Goal: Task Accomplishment & Management: Complete application form

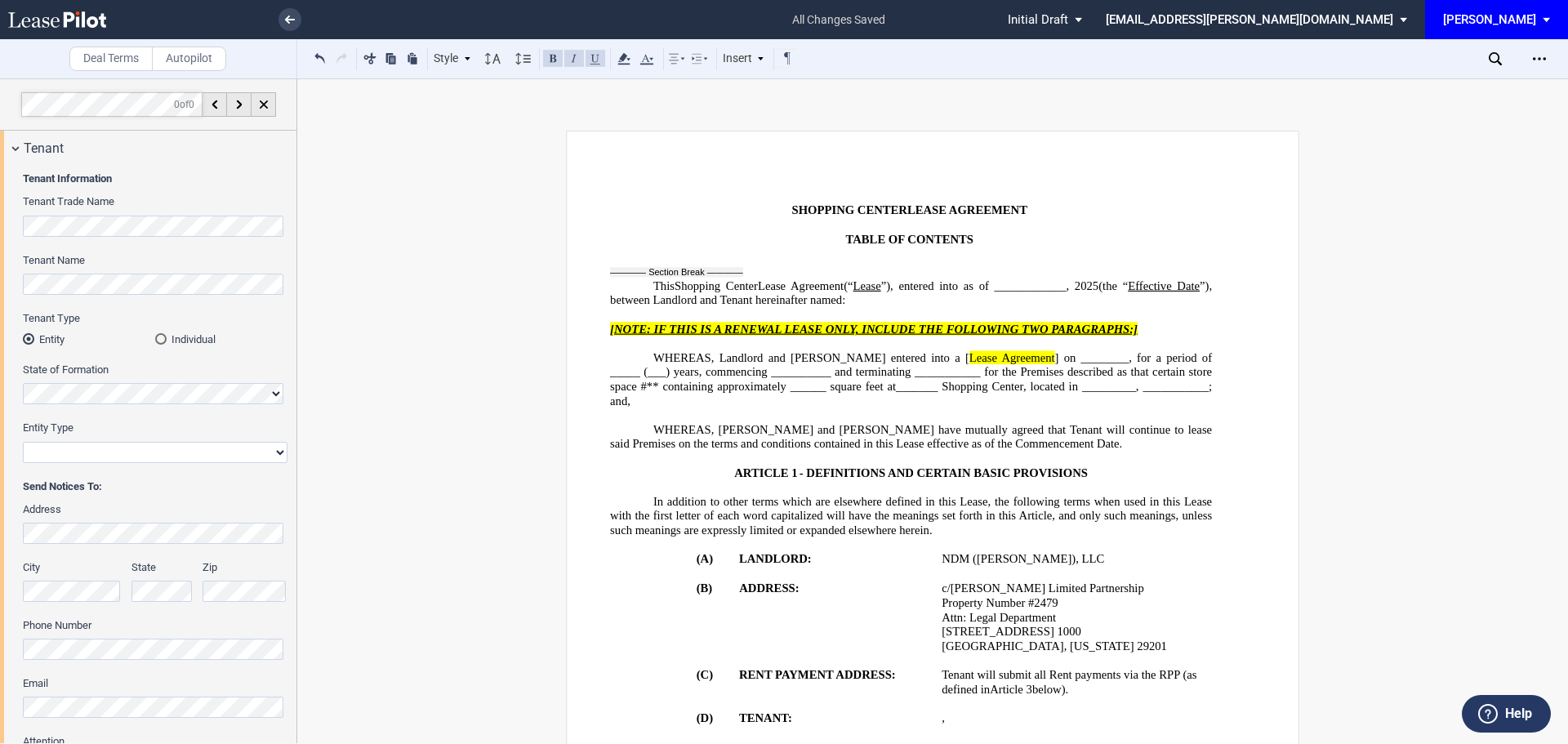
scroll to position [2367, 0]
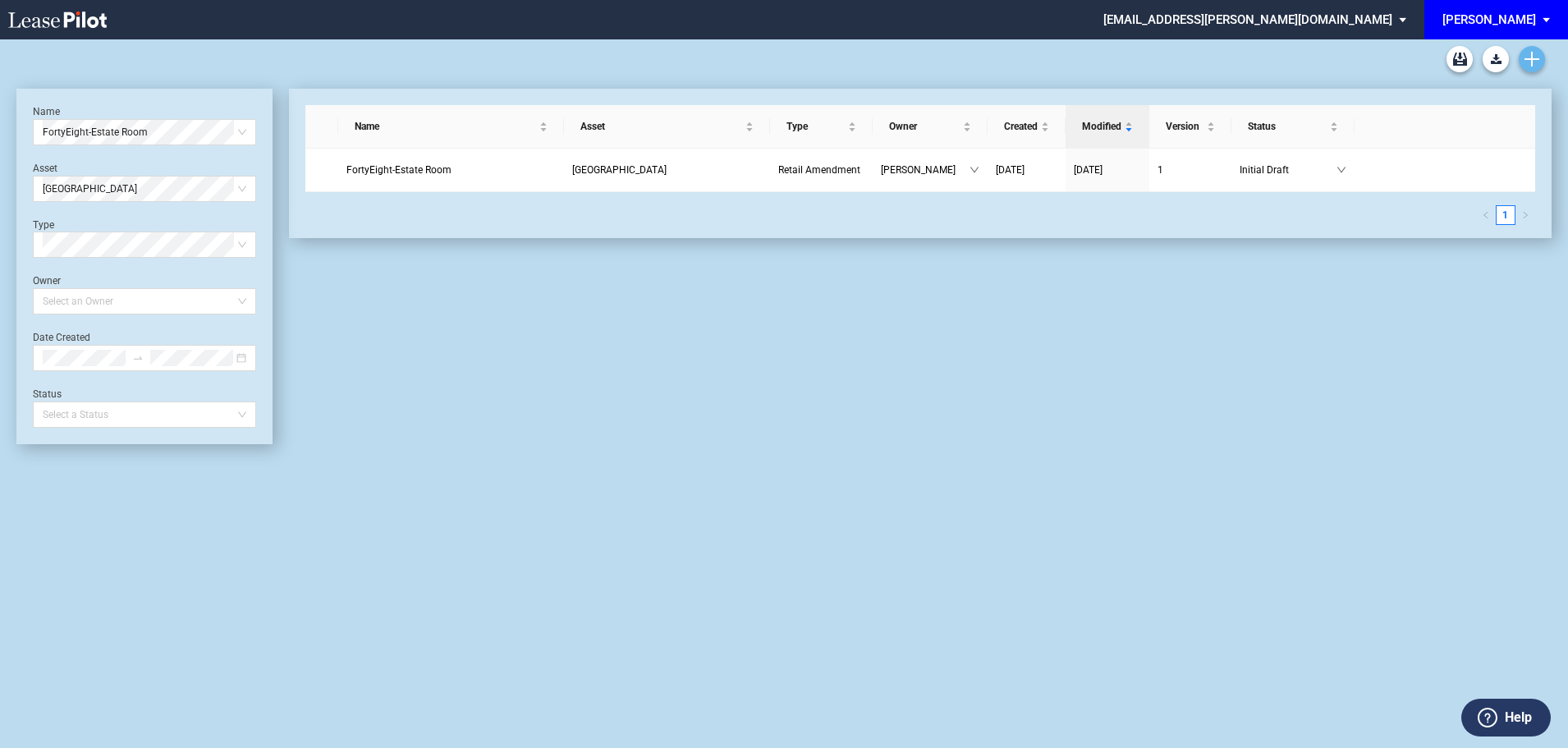
click at [1535, 61] on icon "Create new document" at bounding box center [1532, 59] width 15 height 15
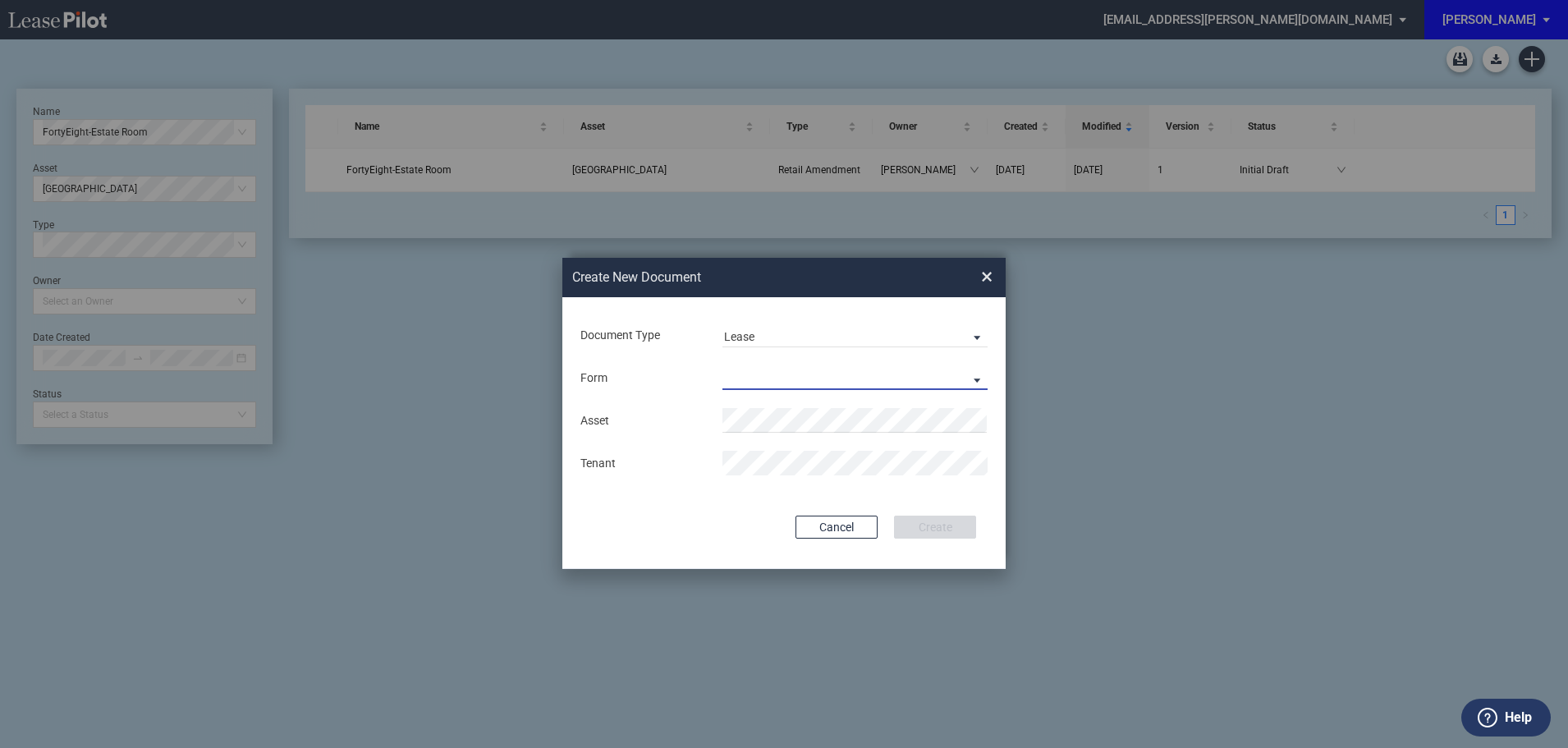
click at [776, 372] on md-select "Retail Long Lease Retail Short Lease" at bounding box center [855, 378] width 265 height 24
click at [769, 377] on div "Retail Long Lease" at bounding box center [776, 379] width 103 height 18
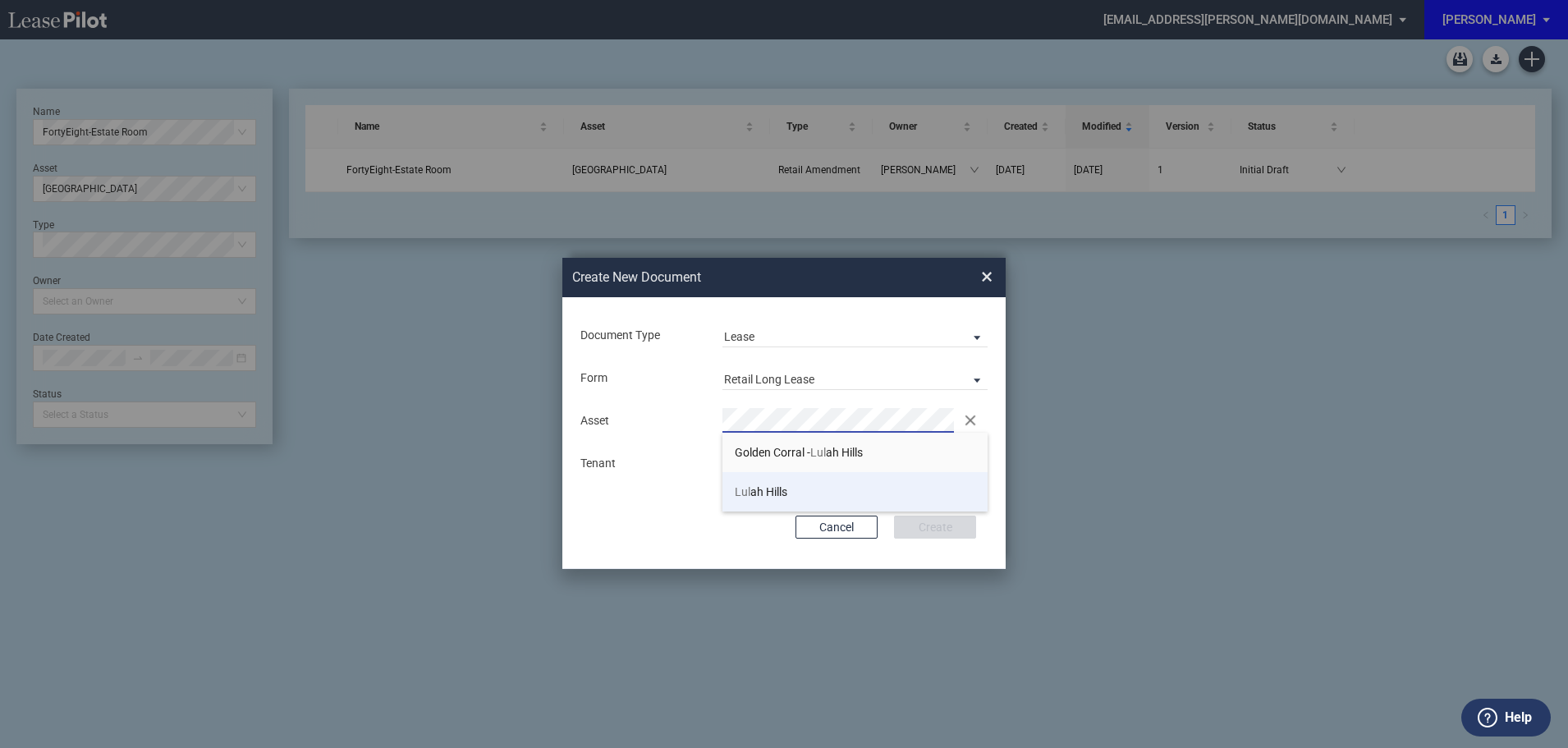
click at [772, 494] on span "Lul ah Hills" at bounding box center [761, 491] width 53 height 13
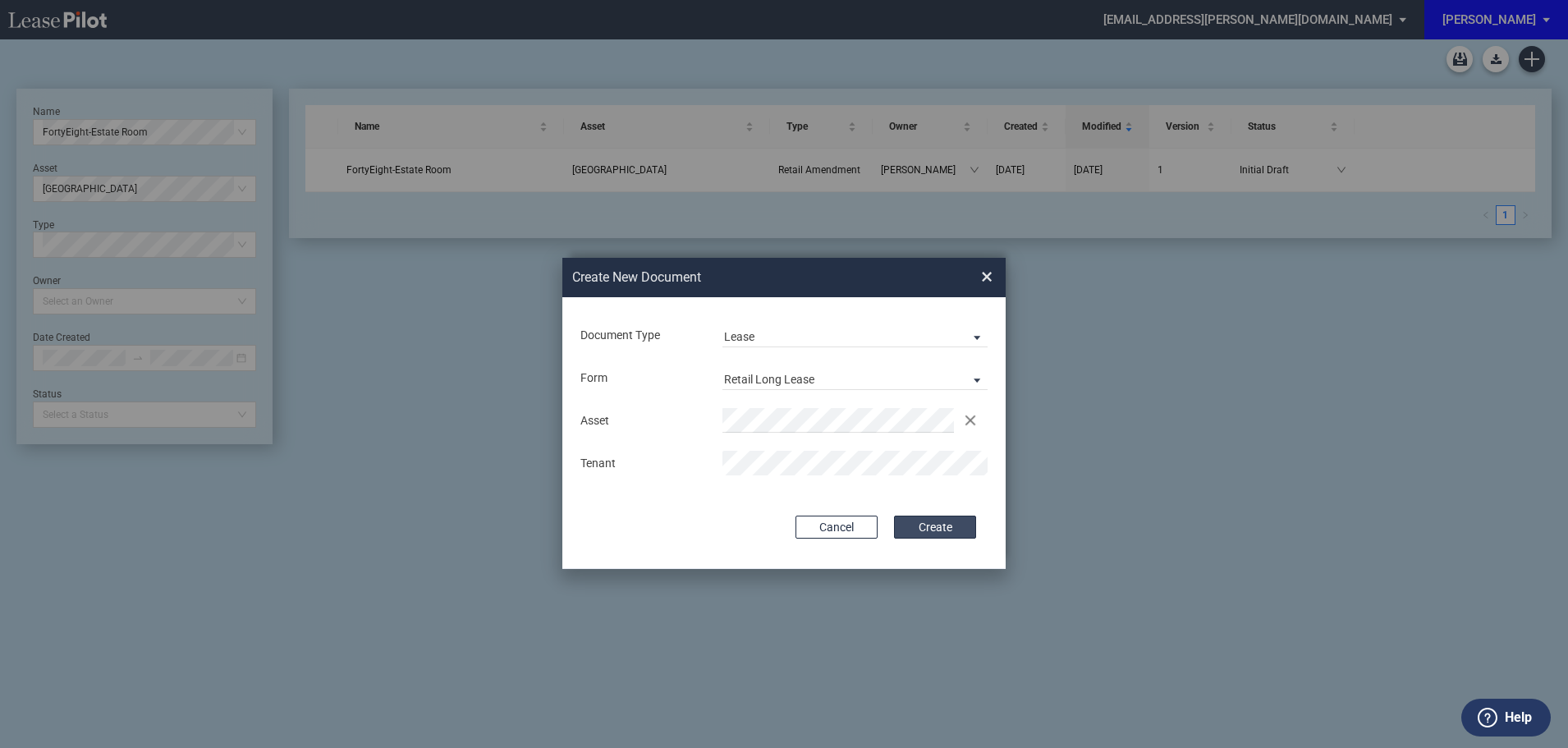
click at [940, 528] on button "Create" at bounding box center [934, 526] width 82 height 23
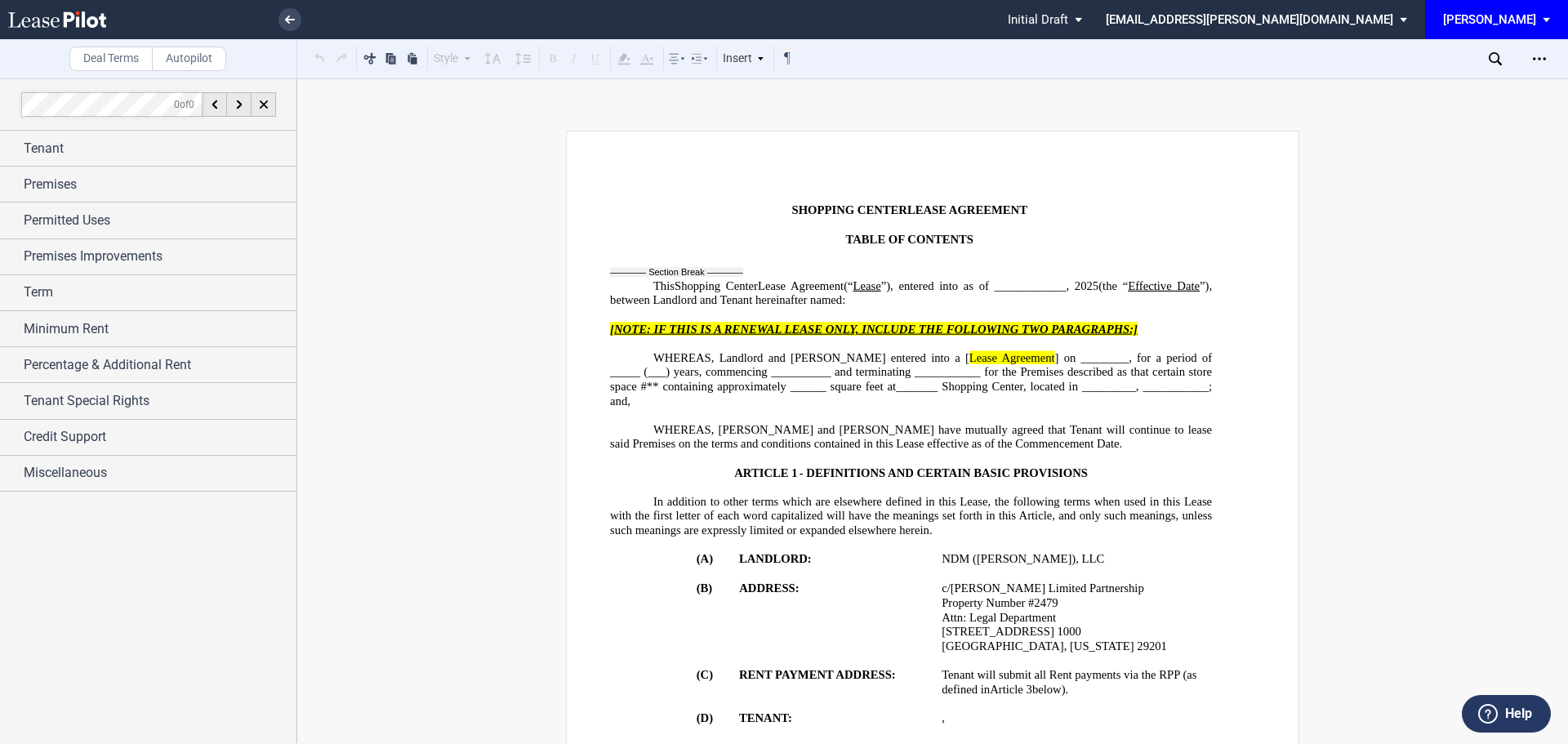
click at [49, 150] on span "Tenant" at bounding box center [43, 148] width 40 height 20
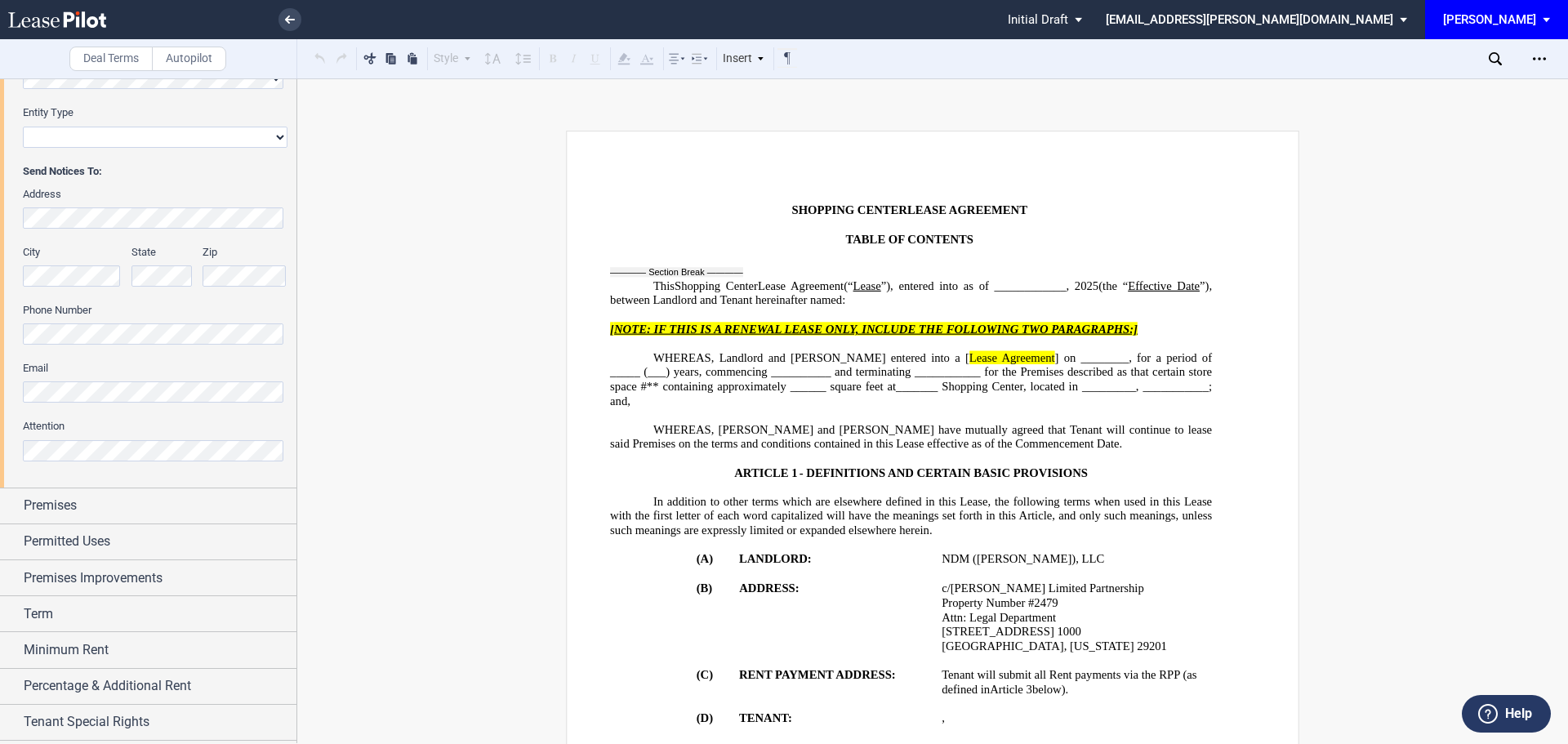
scroll to position [384, 0]
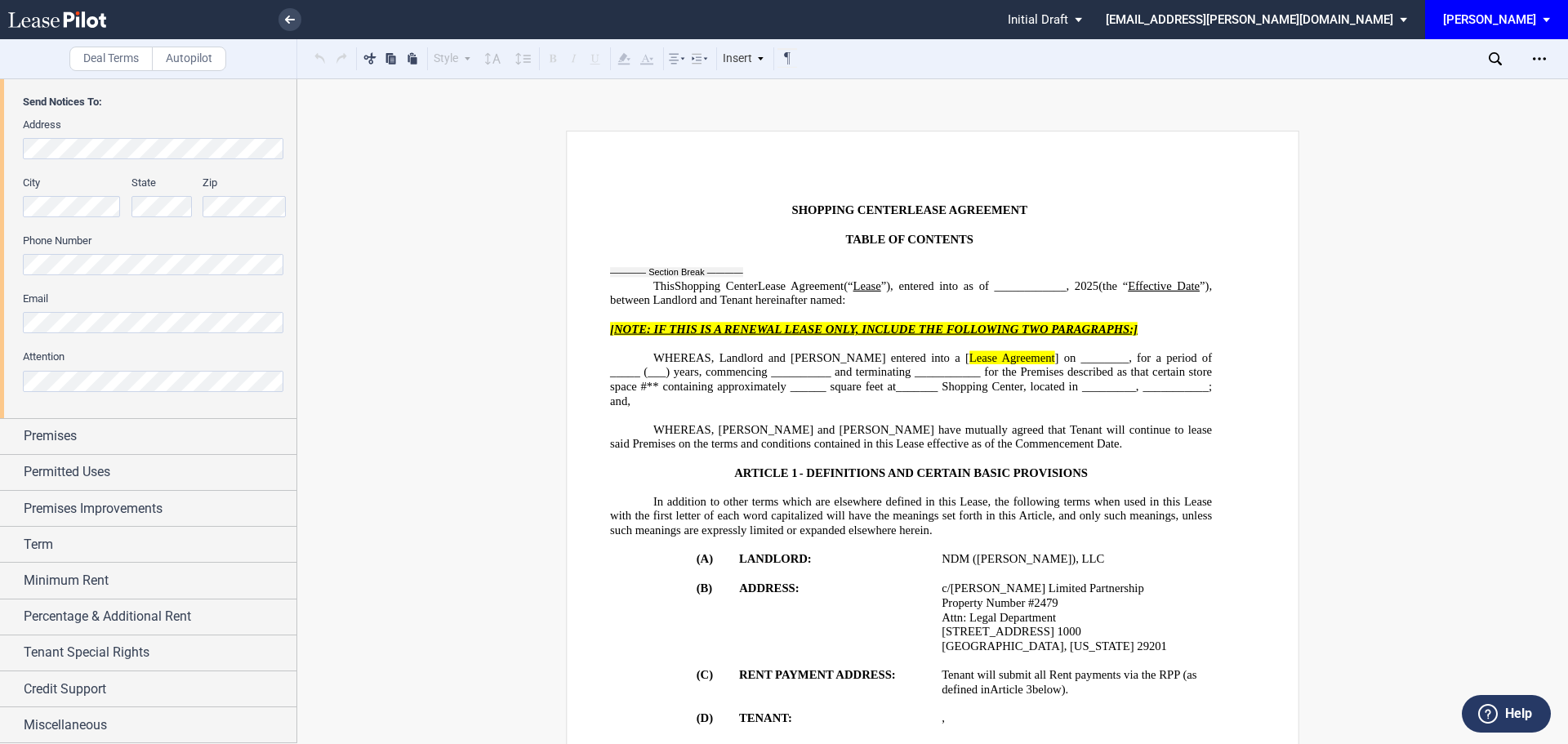
click at [54, 434] on span "Premises" at bounding box center [50, 436] width 53 height 20
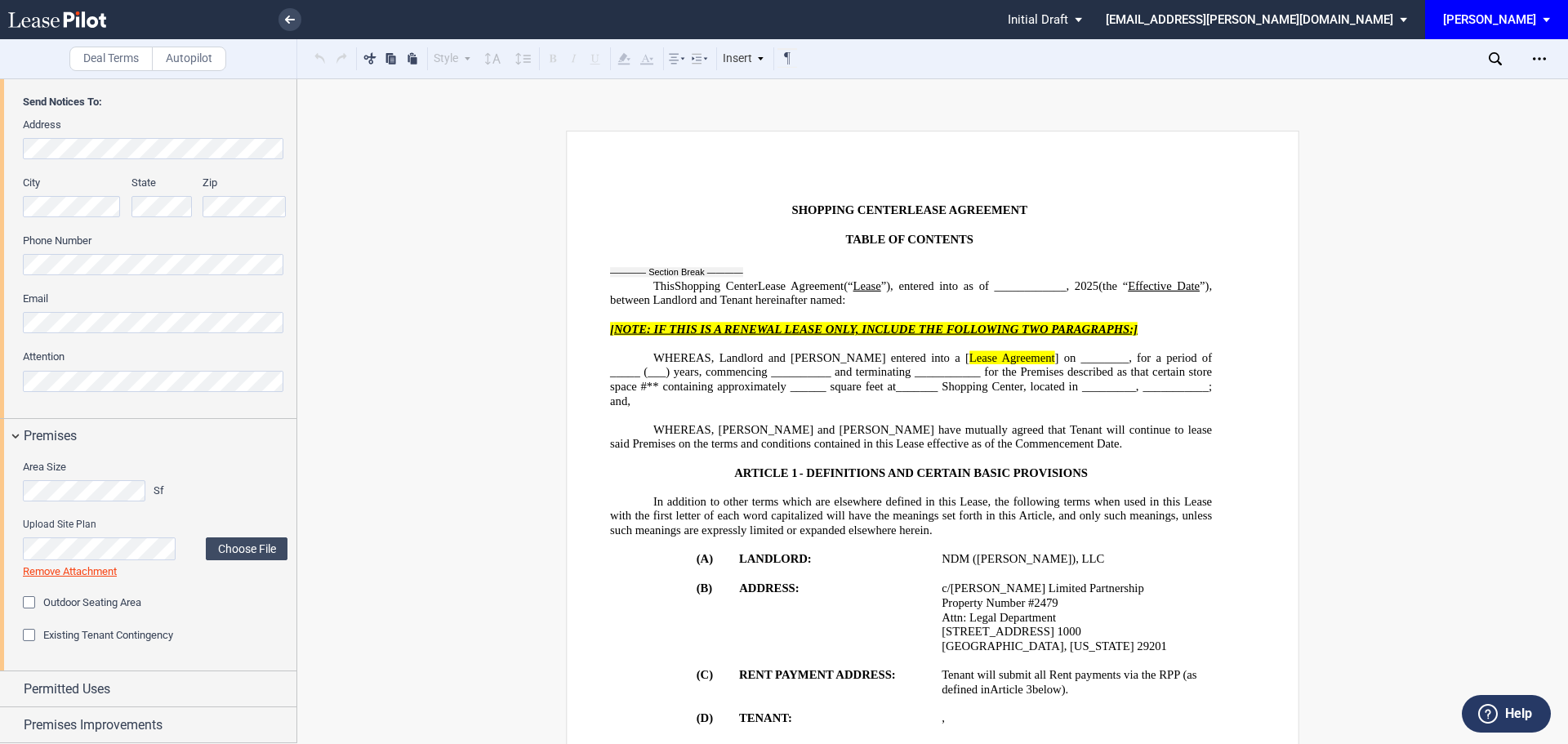
scroll to position [548, 0]
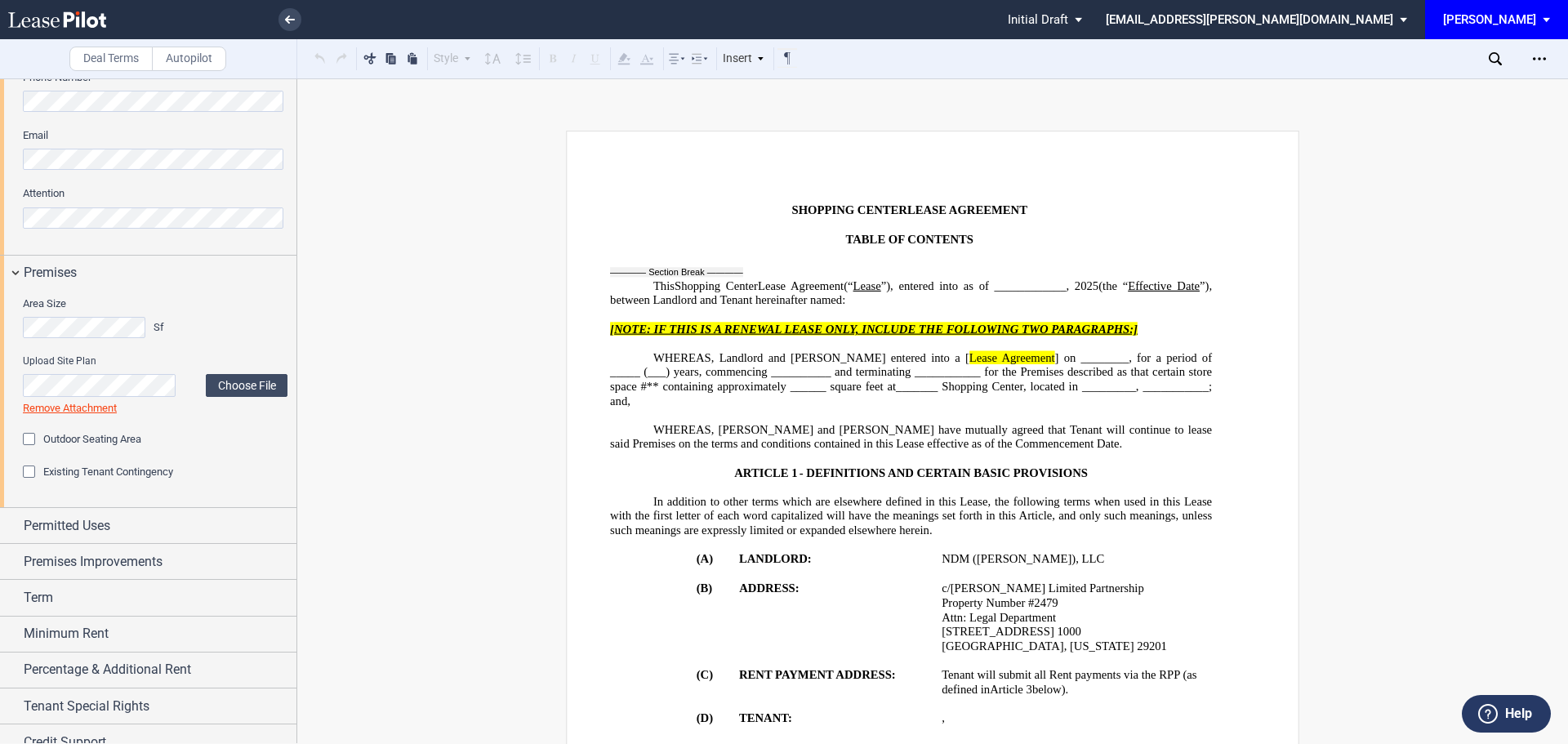
click at [32, 437] on div "Outdoor Seating Area" at bounding box center [30, 440] width 16 height 16
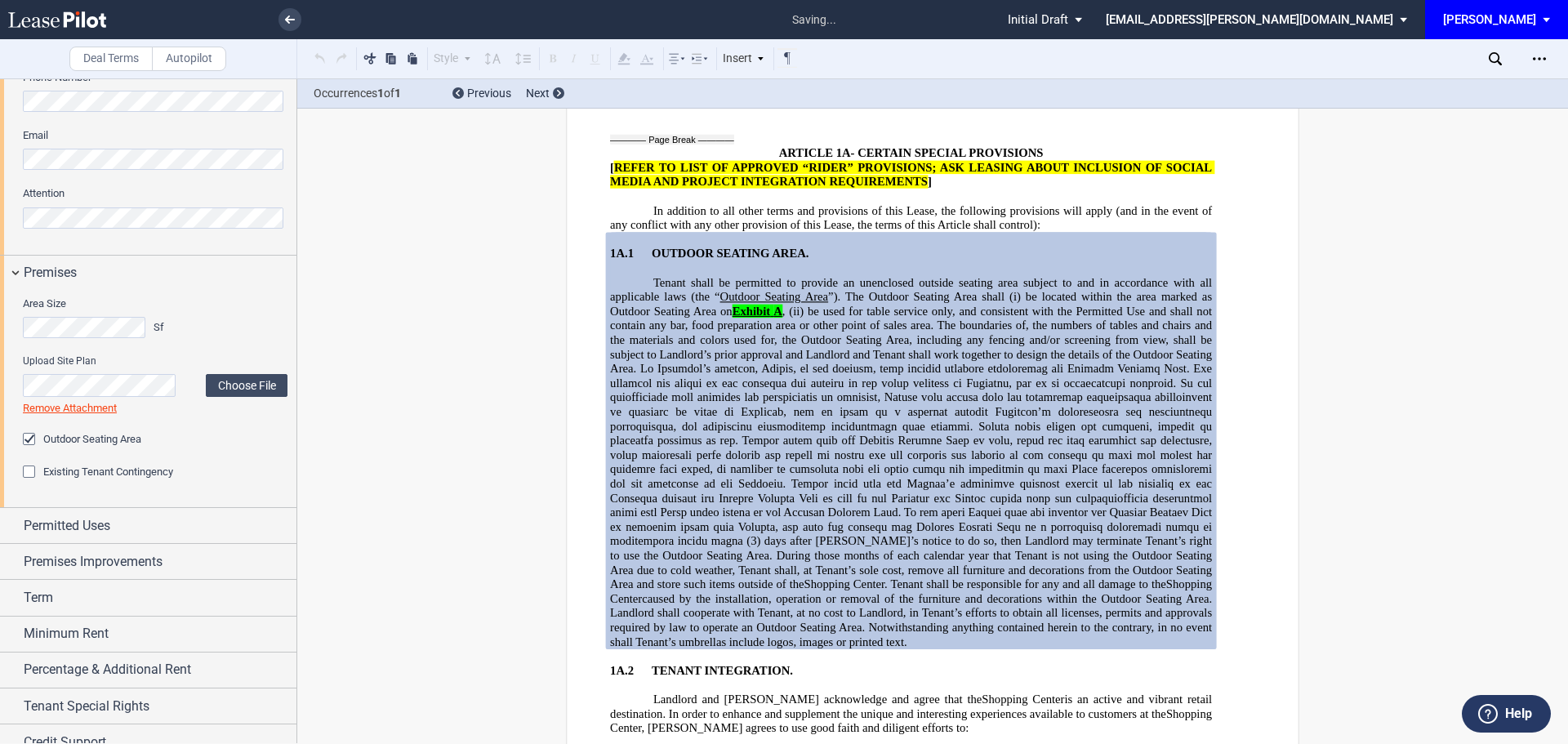
click at [25, 472] on div "Existing Tenant Contingency" at bounding box center [30, 473] width 16 height 16
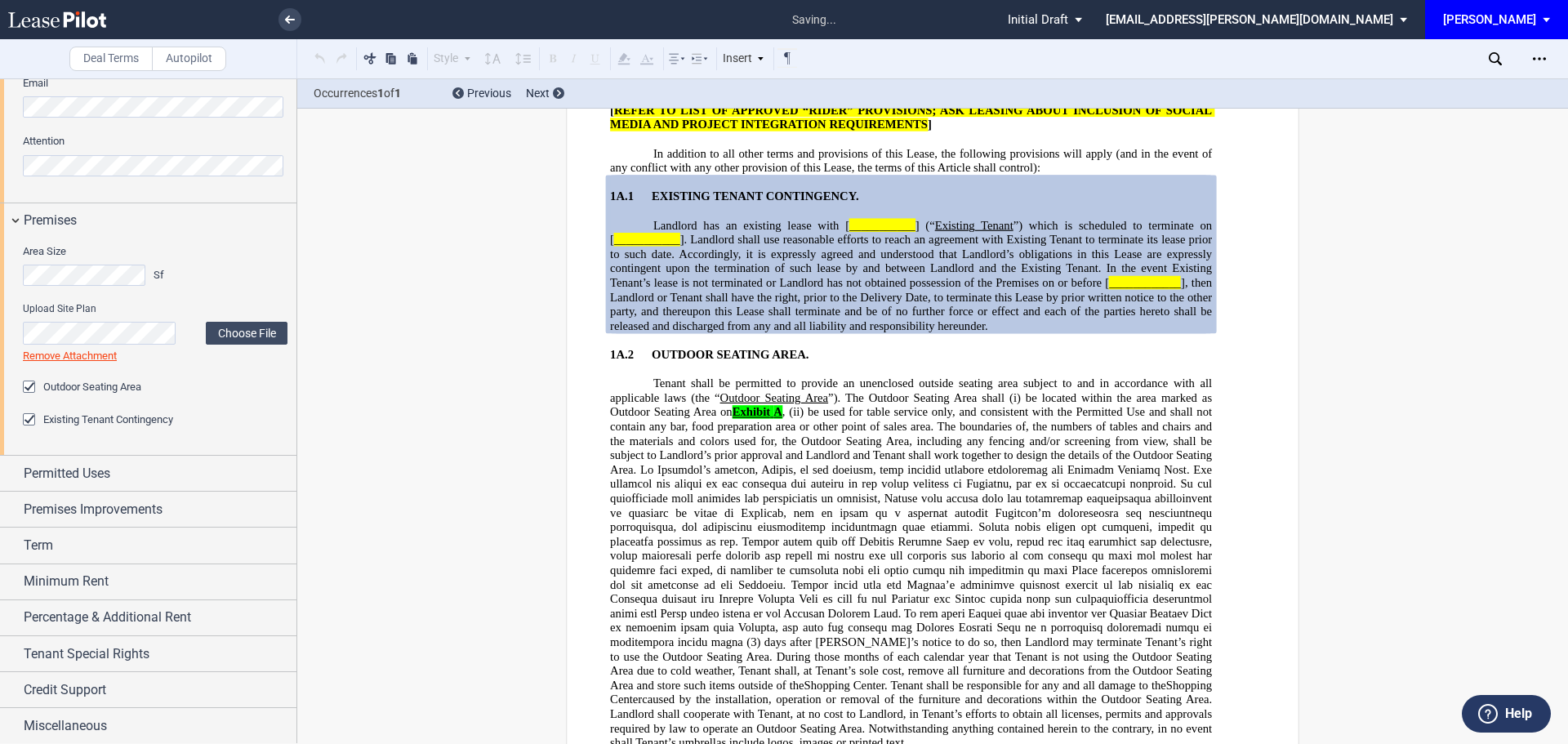
scroll to position [601, 0]
click at [45, 470] on span "Permitted Uses" at bounding box center [66, 472] width 87 height 20
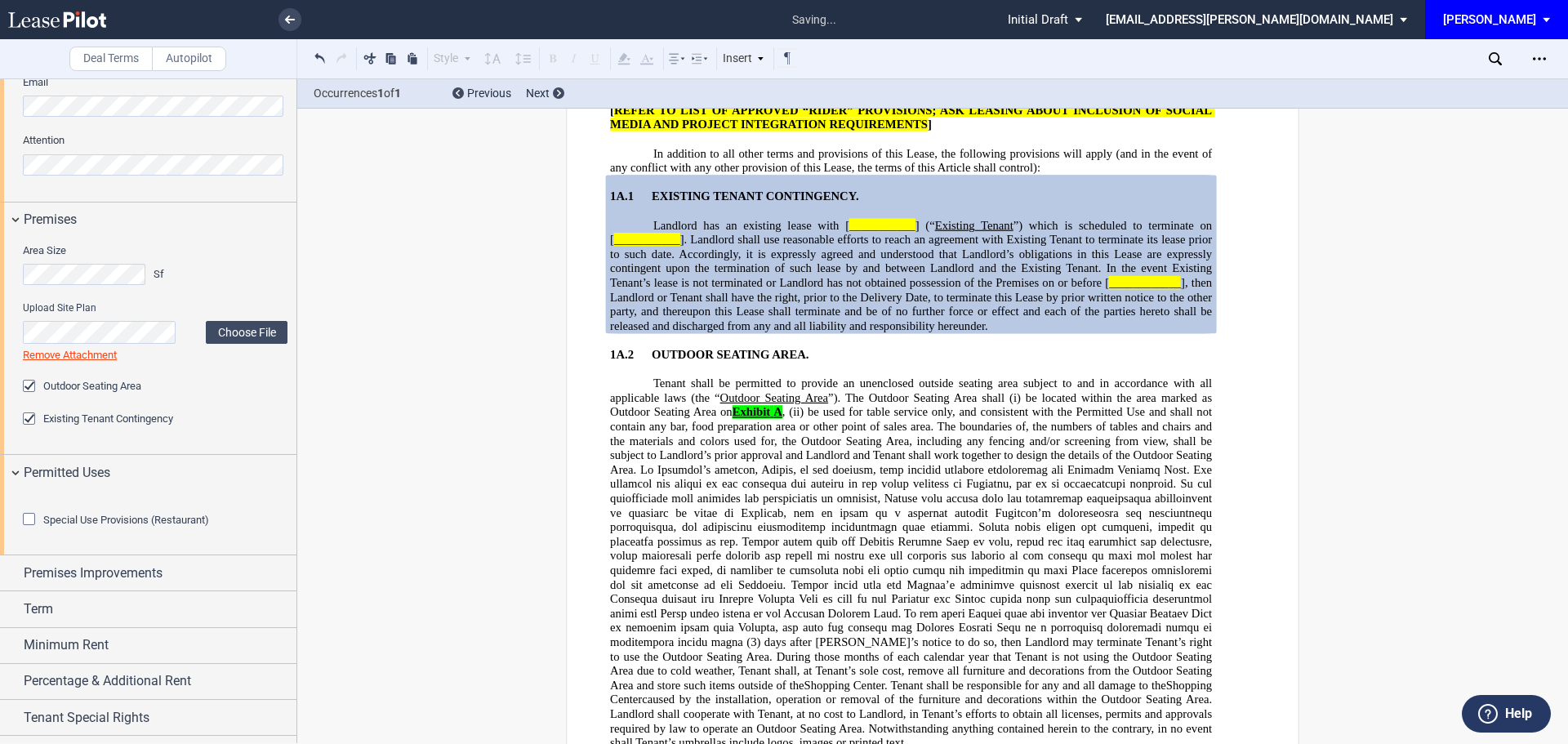
click at [36, 529] on div "Special Use Provisions (Restaurant)" at bounding box center [30, 520] width 16 height 16
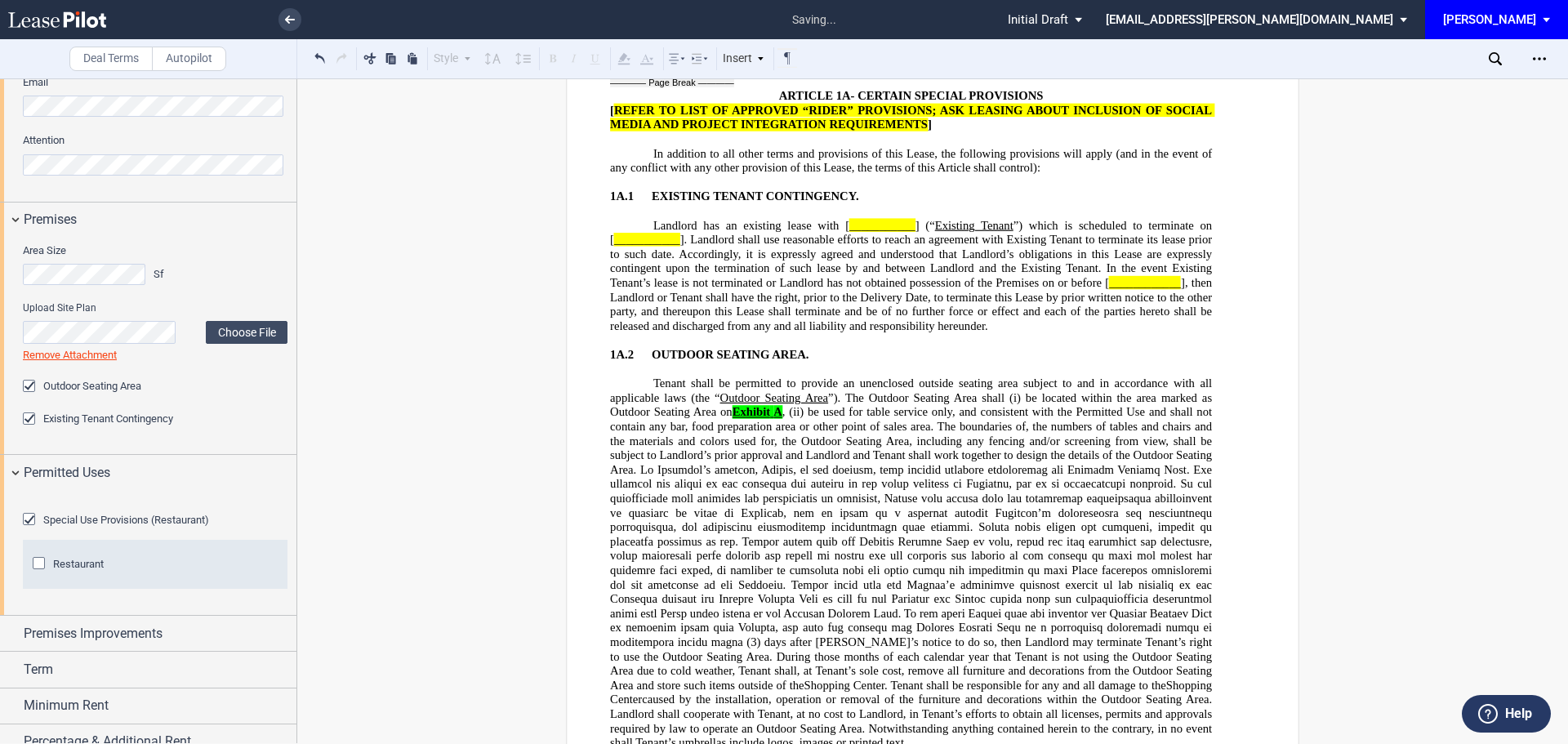
click at [31, 589] on div "Restaurant Restaurant" at bounding box center [154, 572] width 265 height 33
click at [42, 573] on div "Restaurant" at bounding box center [40, 565] width 16 height 16
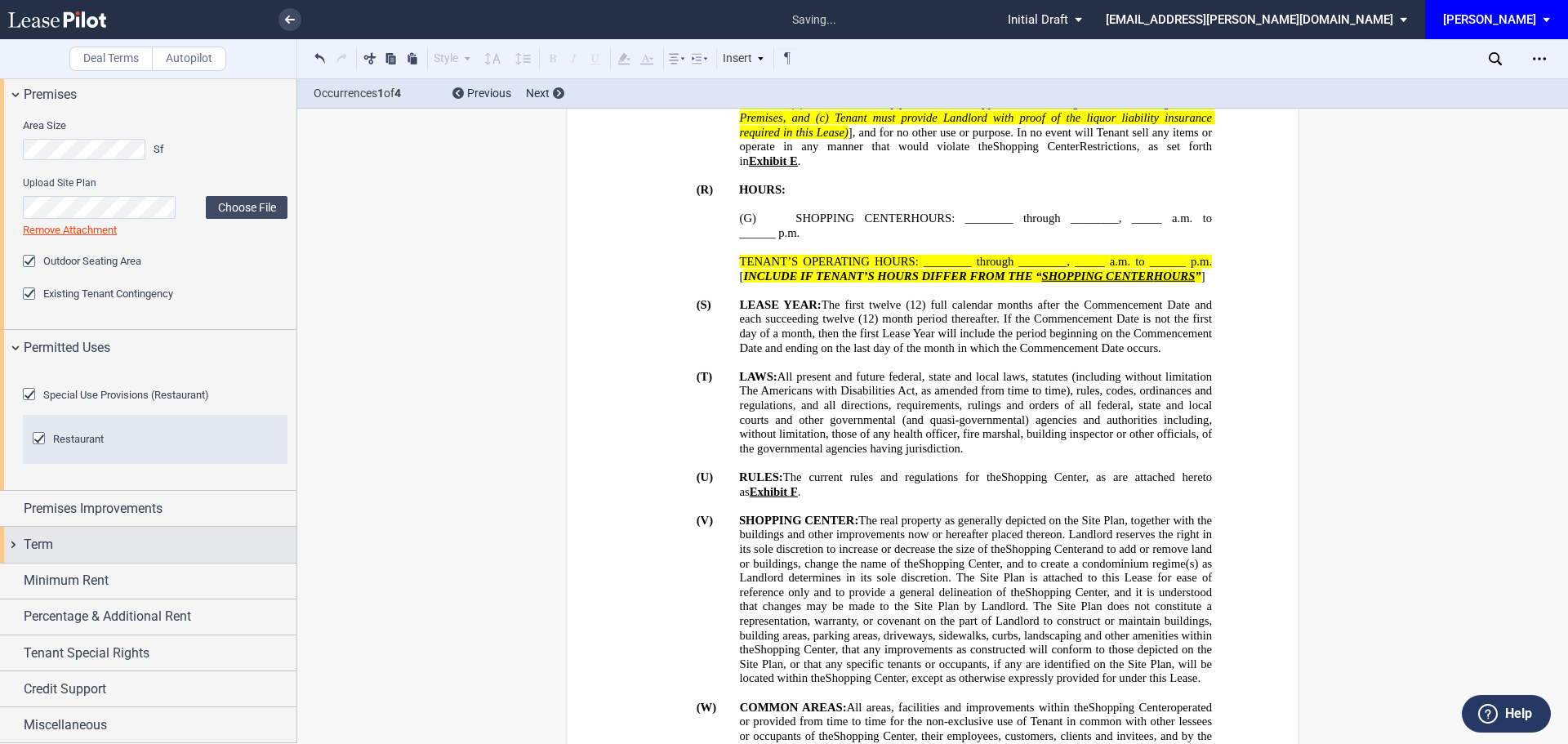
scroll to position [1518, 0]
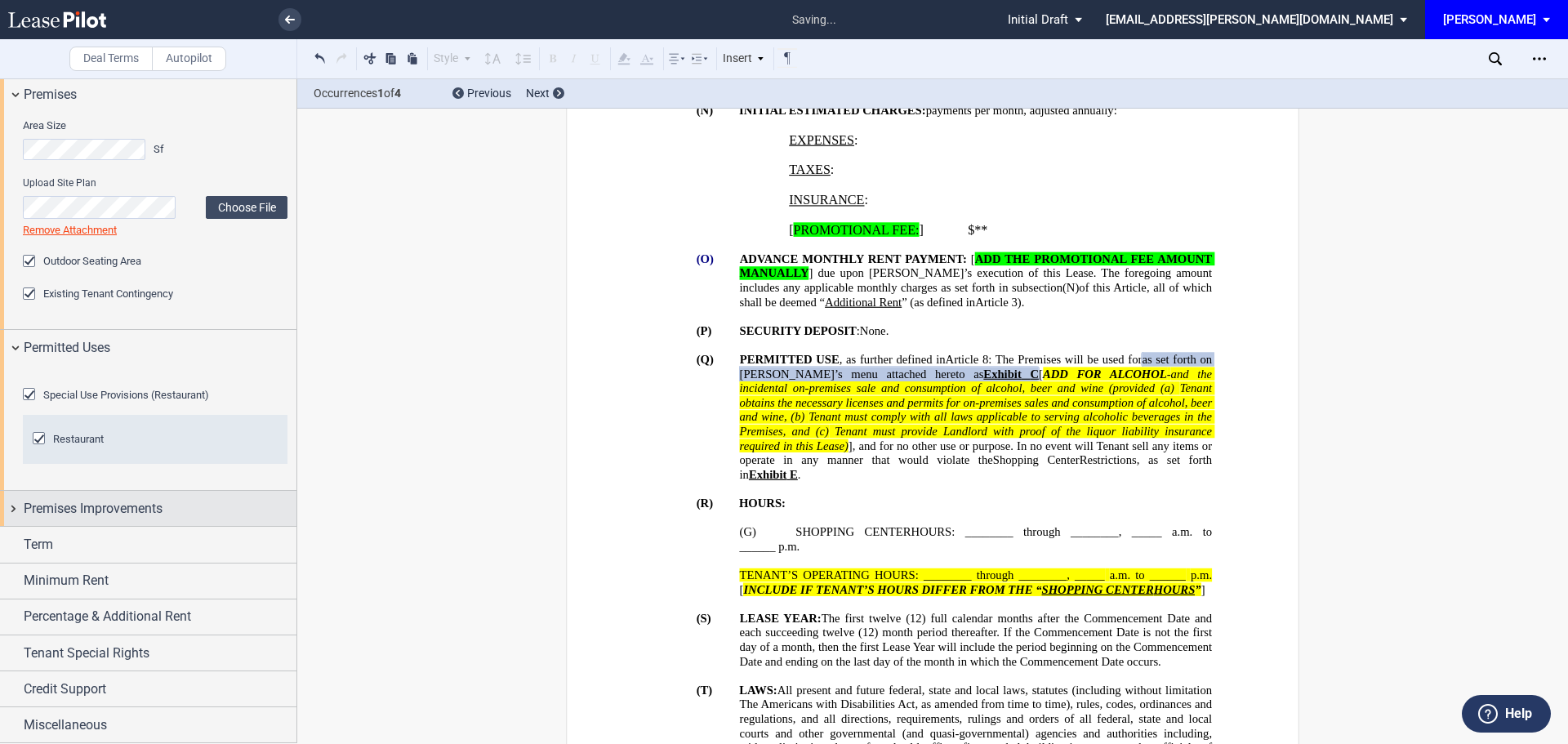
click at [70, 494] on div "Premises Improvements" at bounding box center [148, 508] width 296 height 36
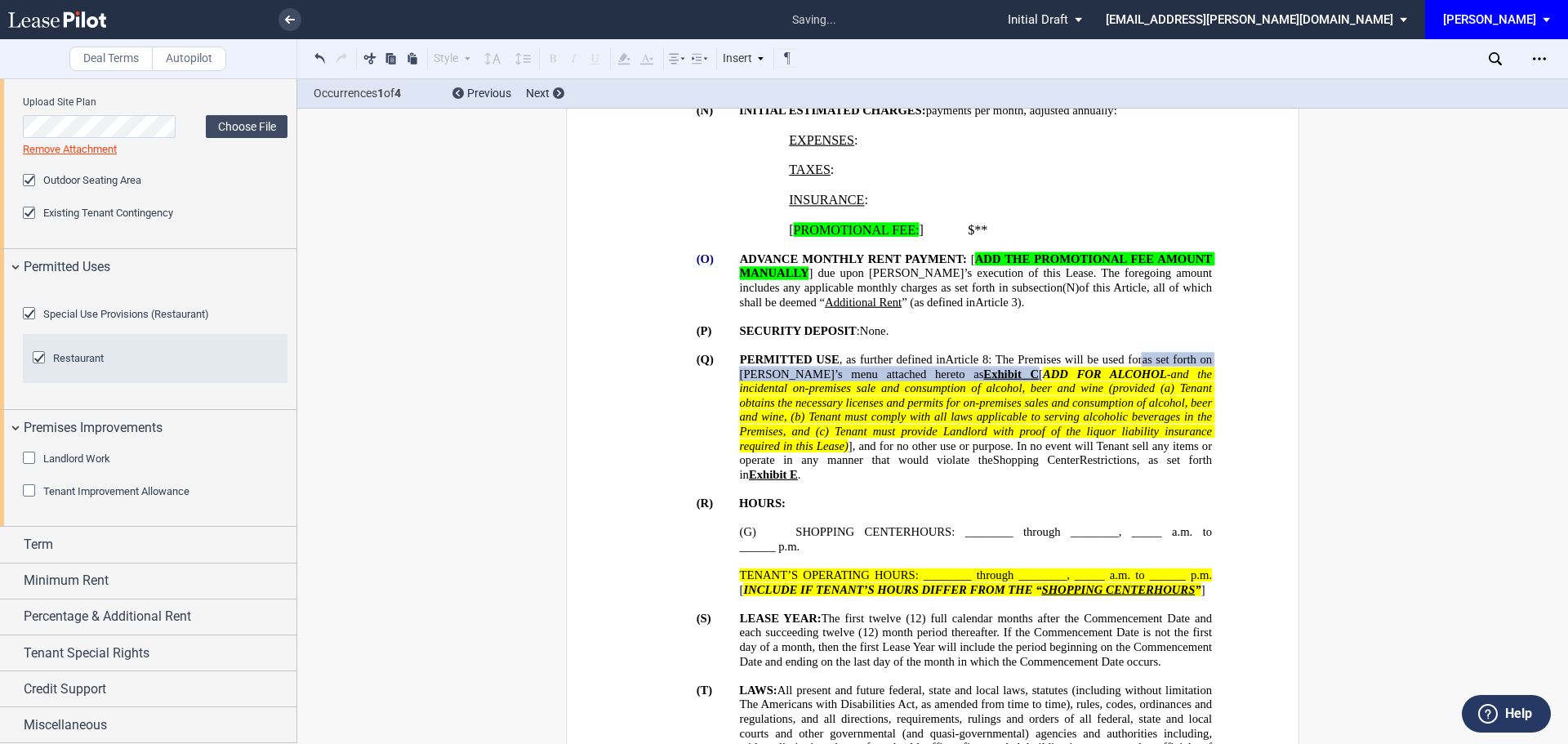
drag, startPoint x: 30, startPoint y: 539, endPoint x: 29, endPoint y: 570, distance: 31.0
click at [31, 467] on div "Landlord Work" at bounding box center [30, 459] width 16 height 16
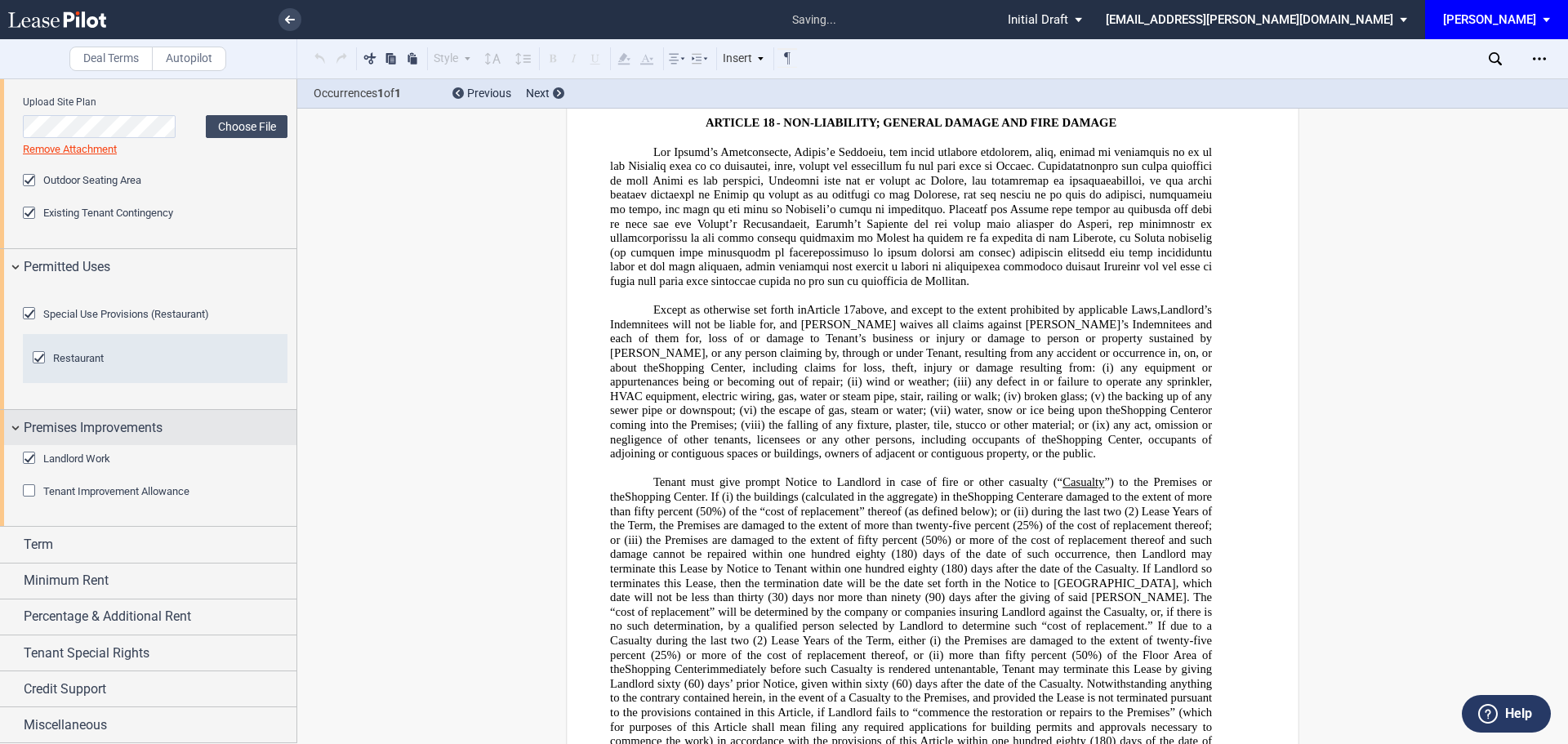
click at [28, 500] on div "Tenant Improvement Allowance" at bounding box center [30, 492] width 16 height 16
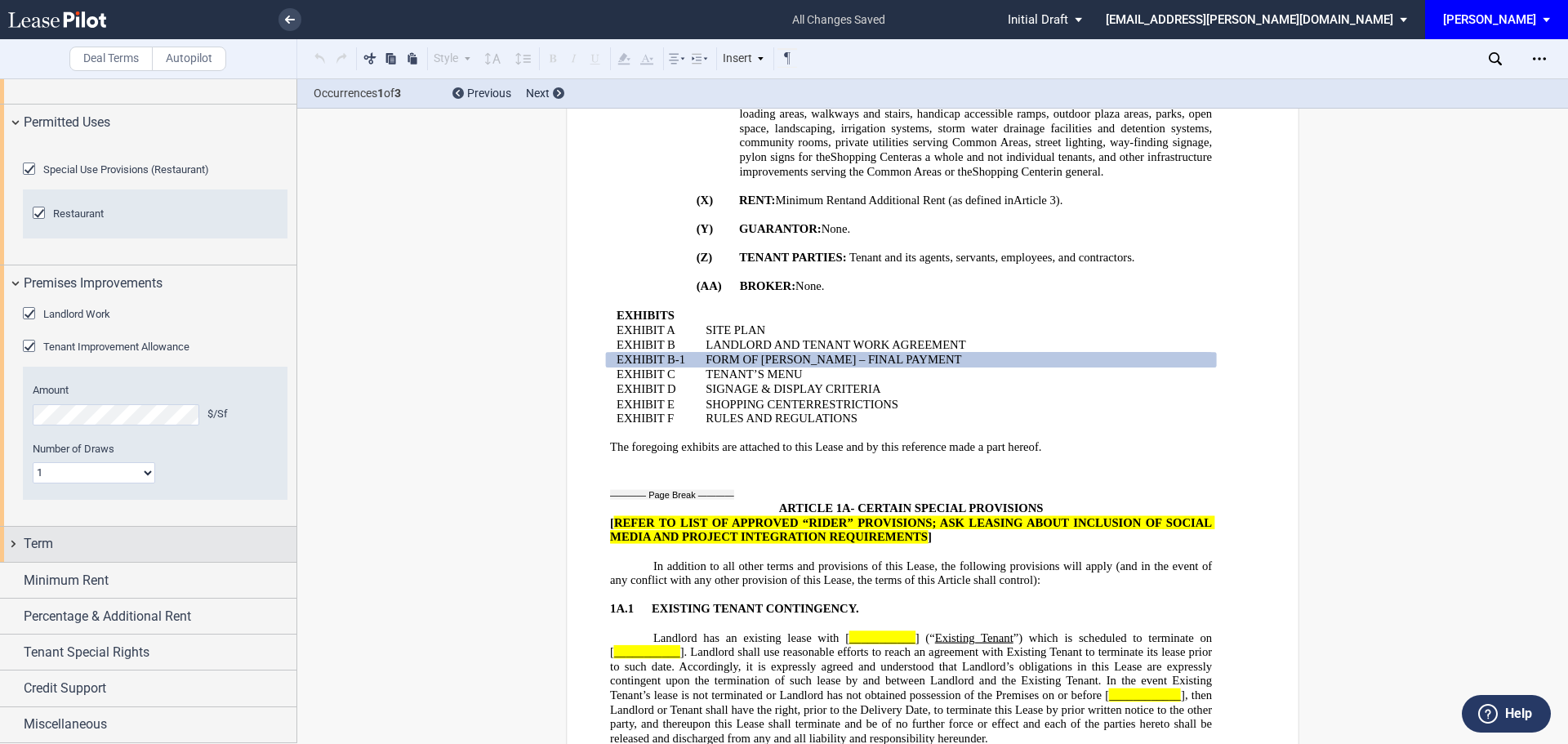
scroll to position [2511, 0]
click at [29, 551] on span "Term" at bounding box center [37, 543] width 29 height 20
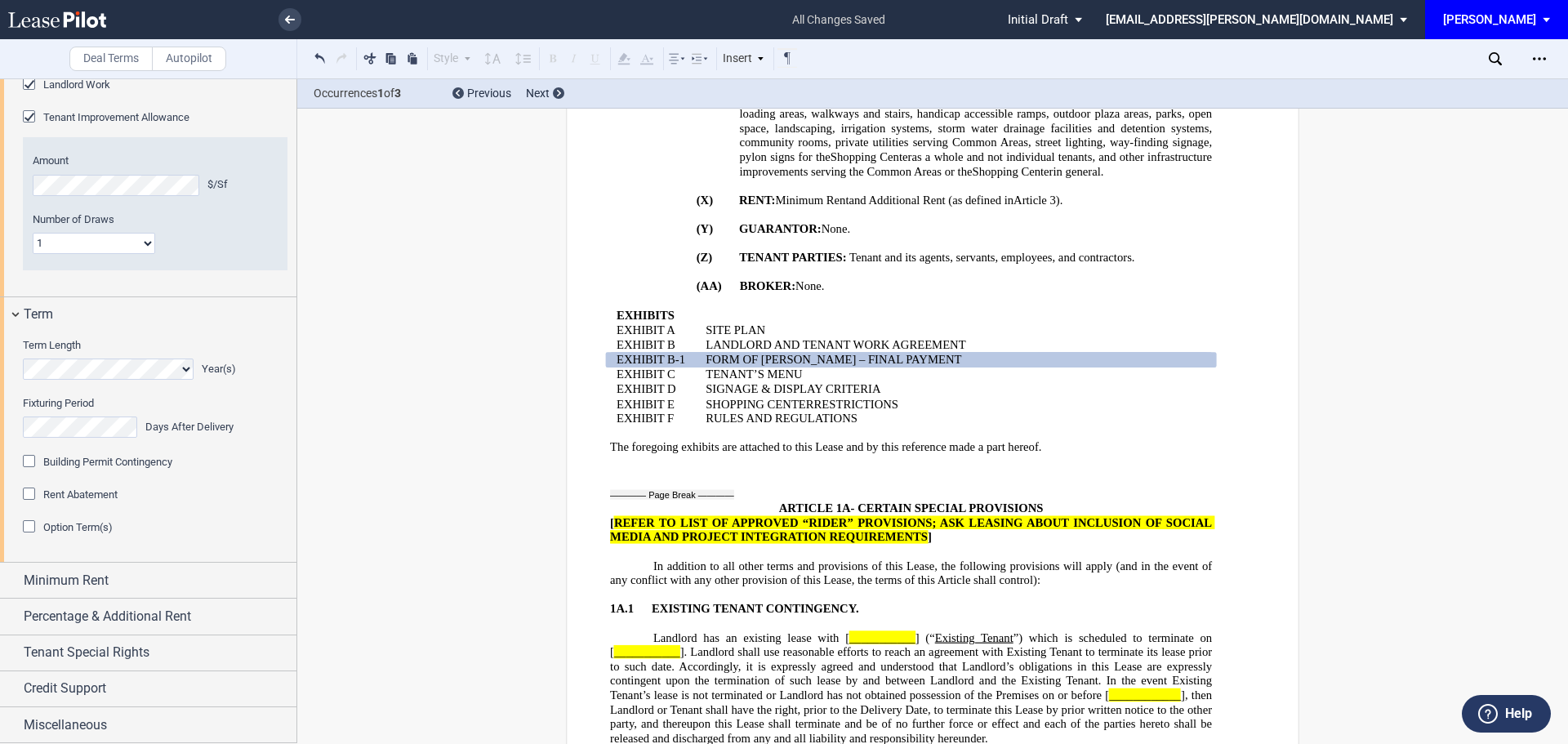
scroll to position [1270, 0]
click at [30, 465] on div "Building Permit Contingency" at bounding box center [30, 462] width 16 height 16
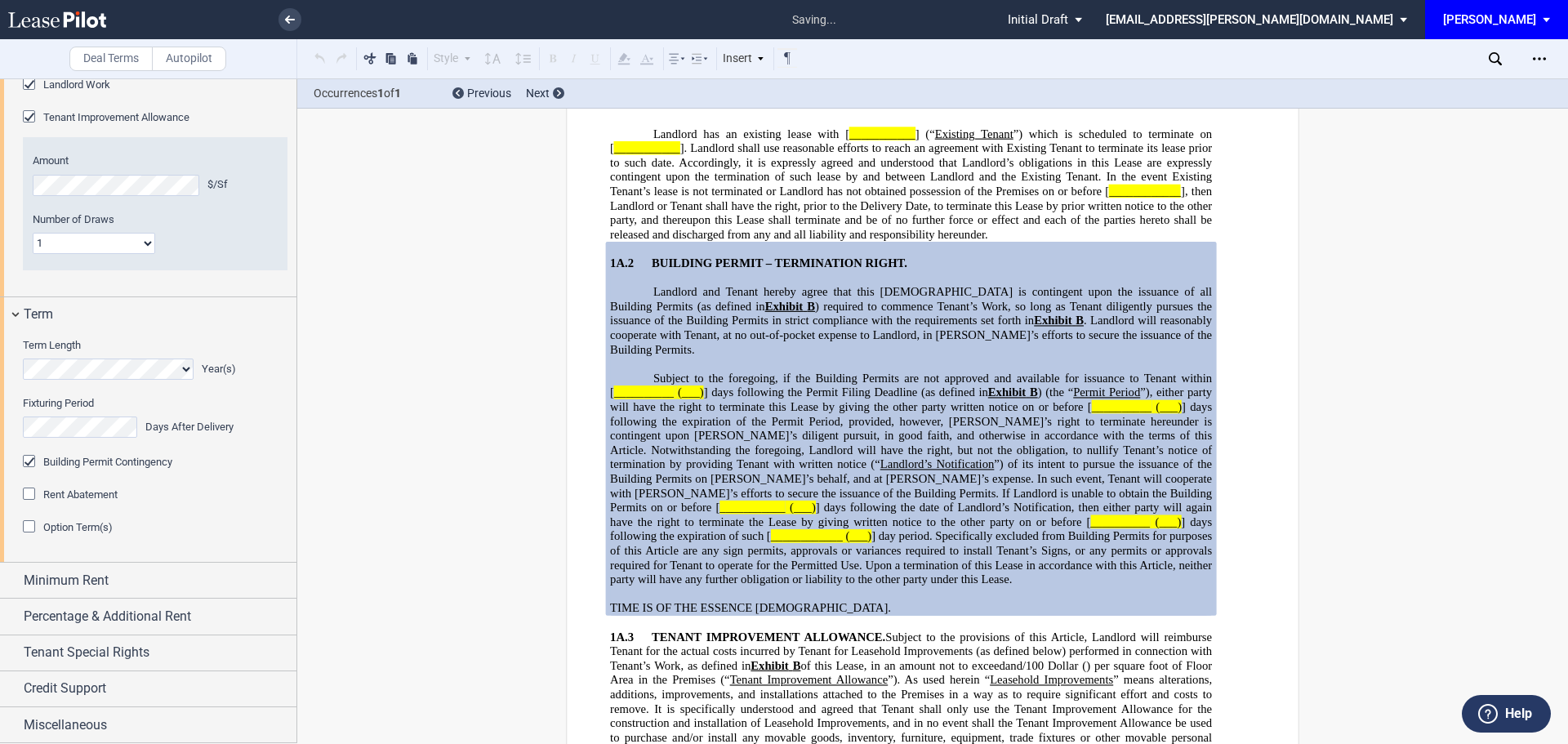
click at [30, 501] on div "Rent Abatement" at bounding box center [30, 494] width 16 height 16
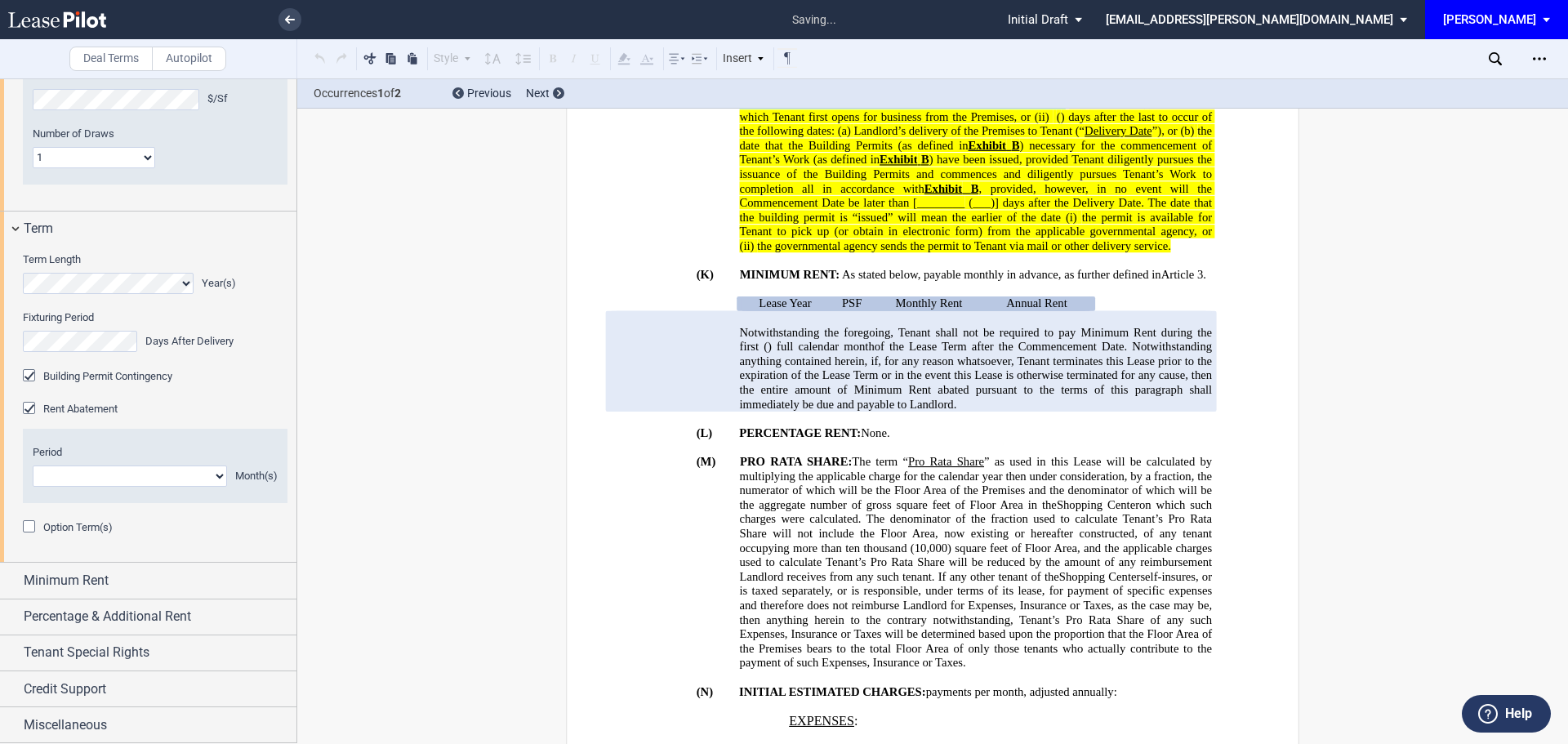
scroll to position [968, 0]
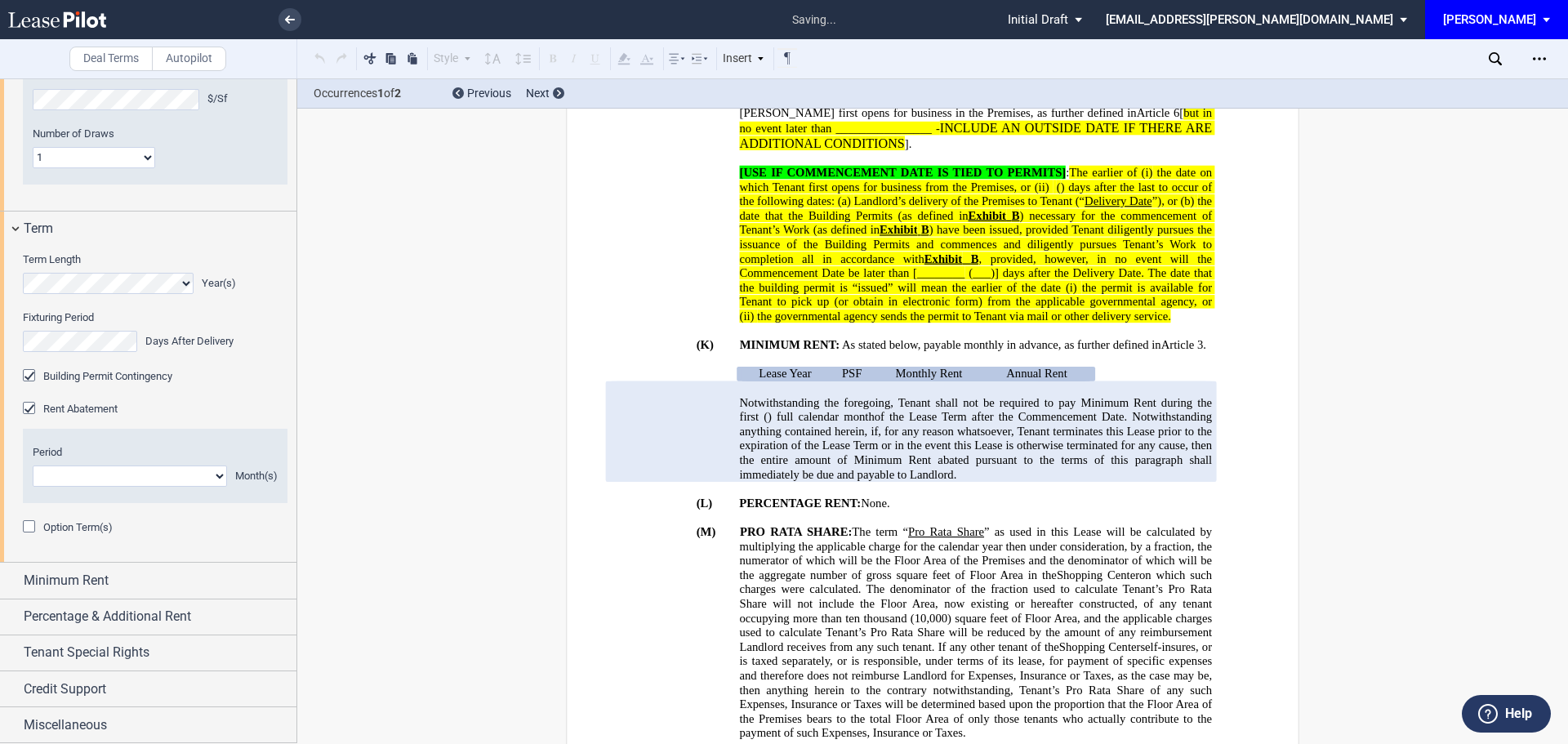
click at [27, 537] on div "Option Term(s)" at bounding box center [30, 527] width 16 height 16
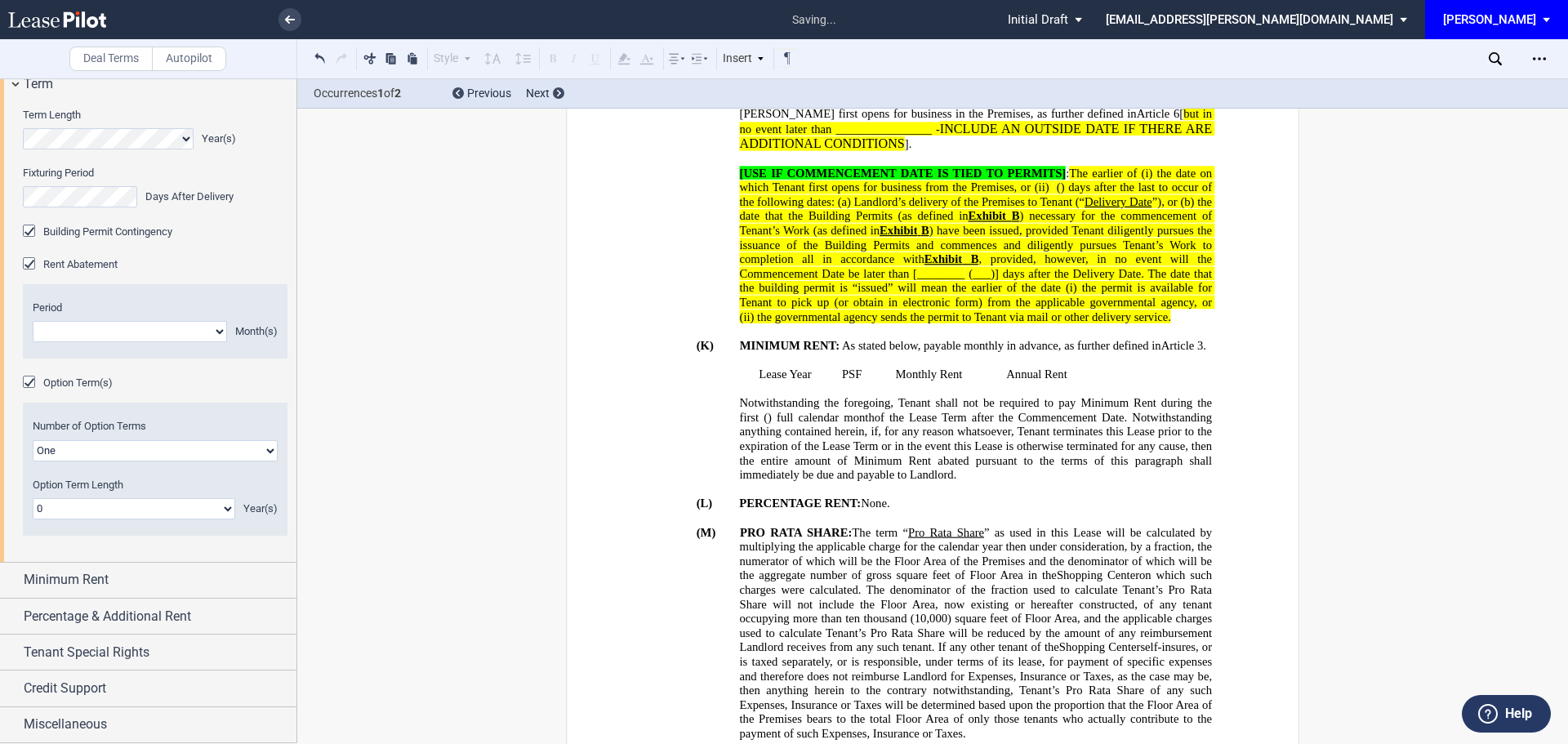
scroll to position [653, 0]
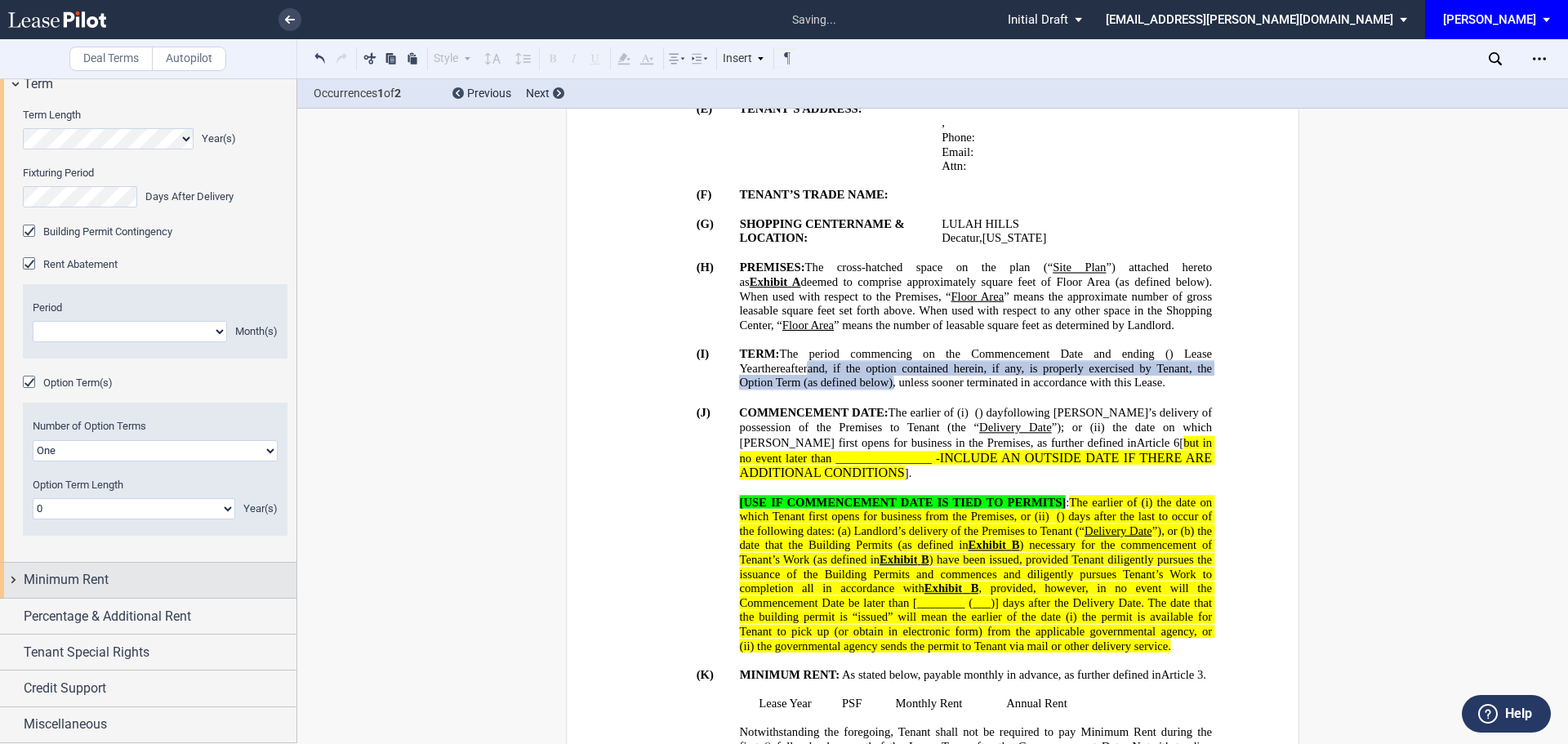
click at [64, 578] on span "Minimum Rent" at bounding box center [65, 579] width 85 height 20
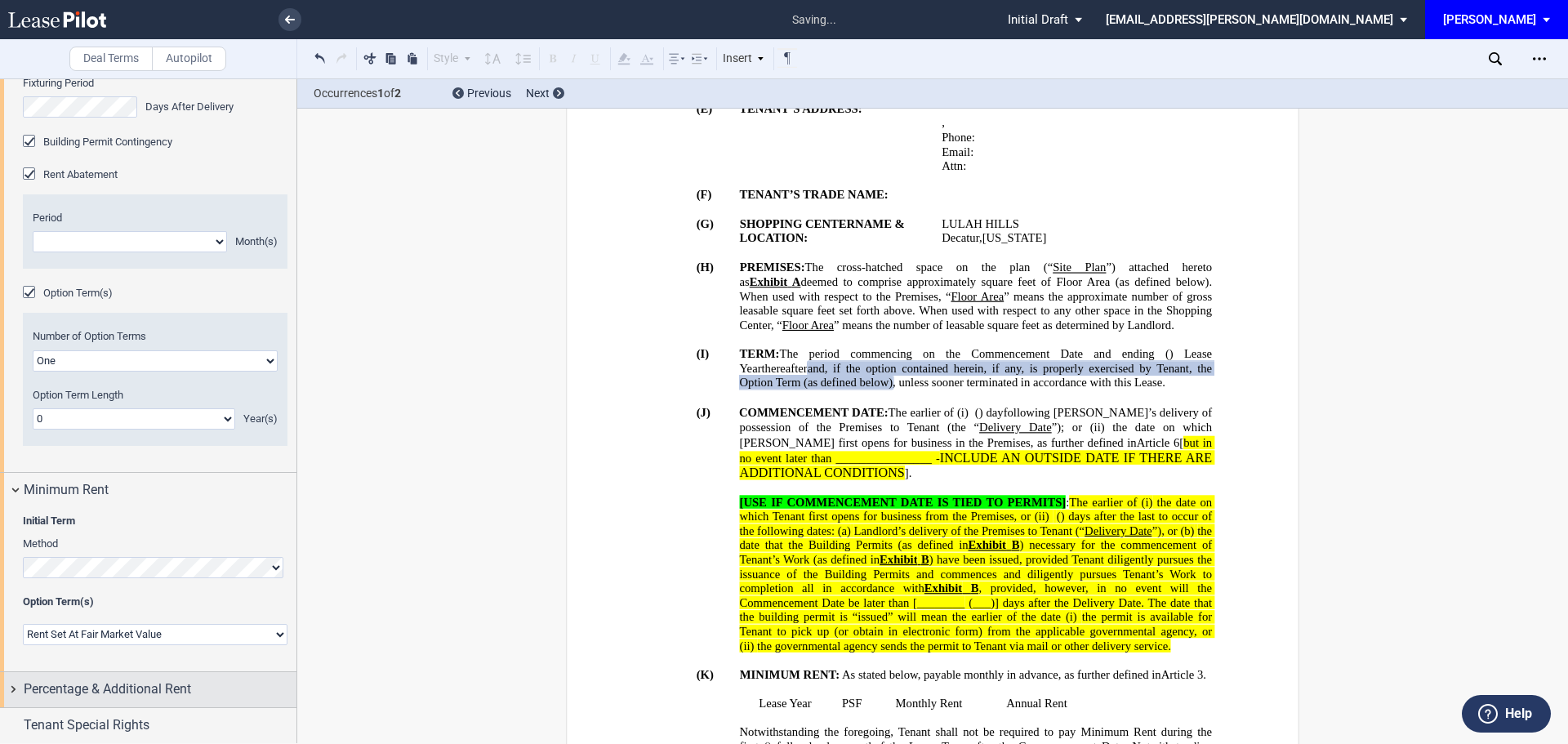
scroll to position [1664, 0]
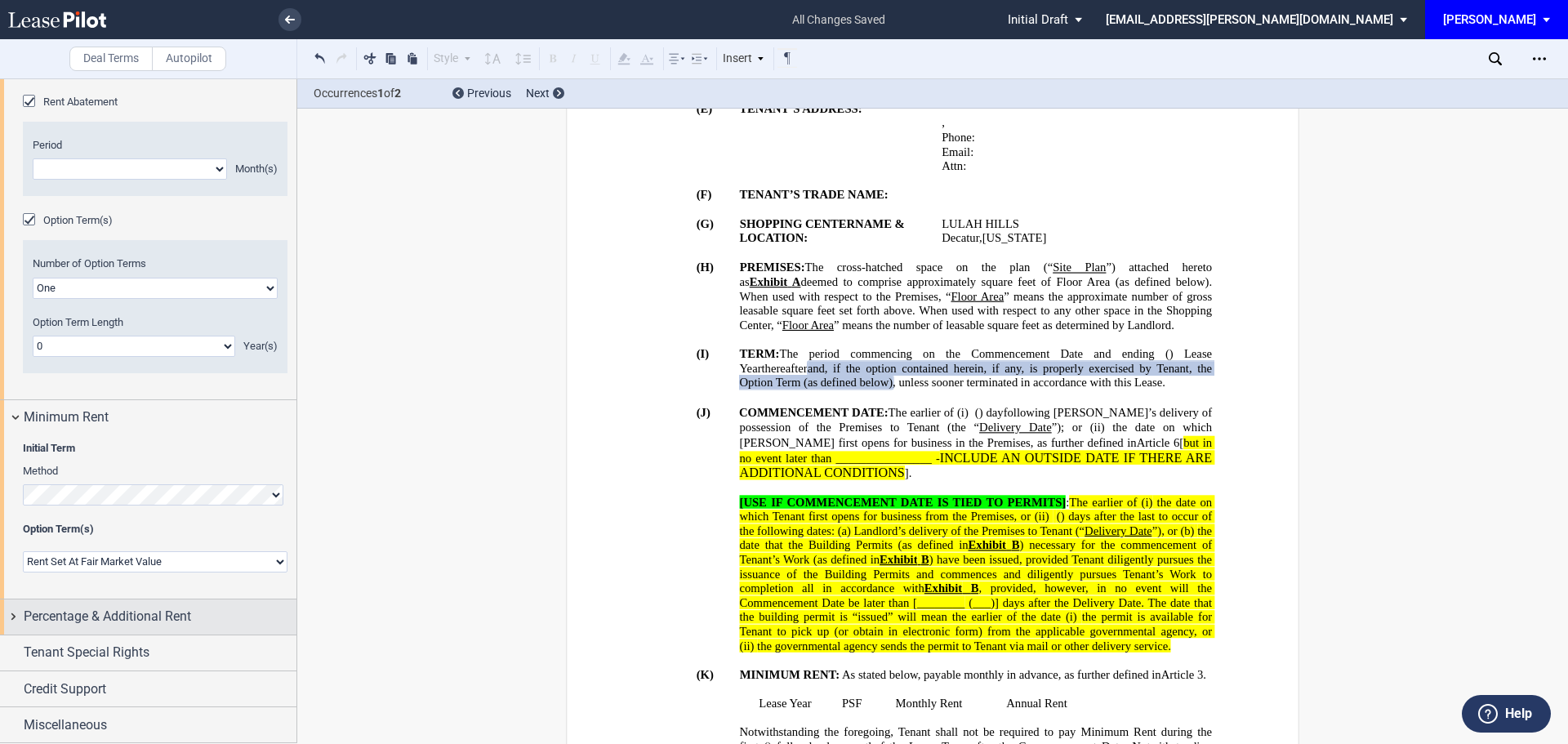
click at [84, 619] on span "Percentage & Additional Rent" at bounding box center [107, 616] width 167 height 20
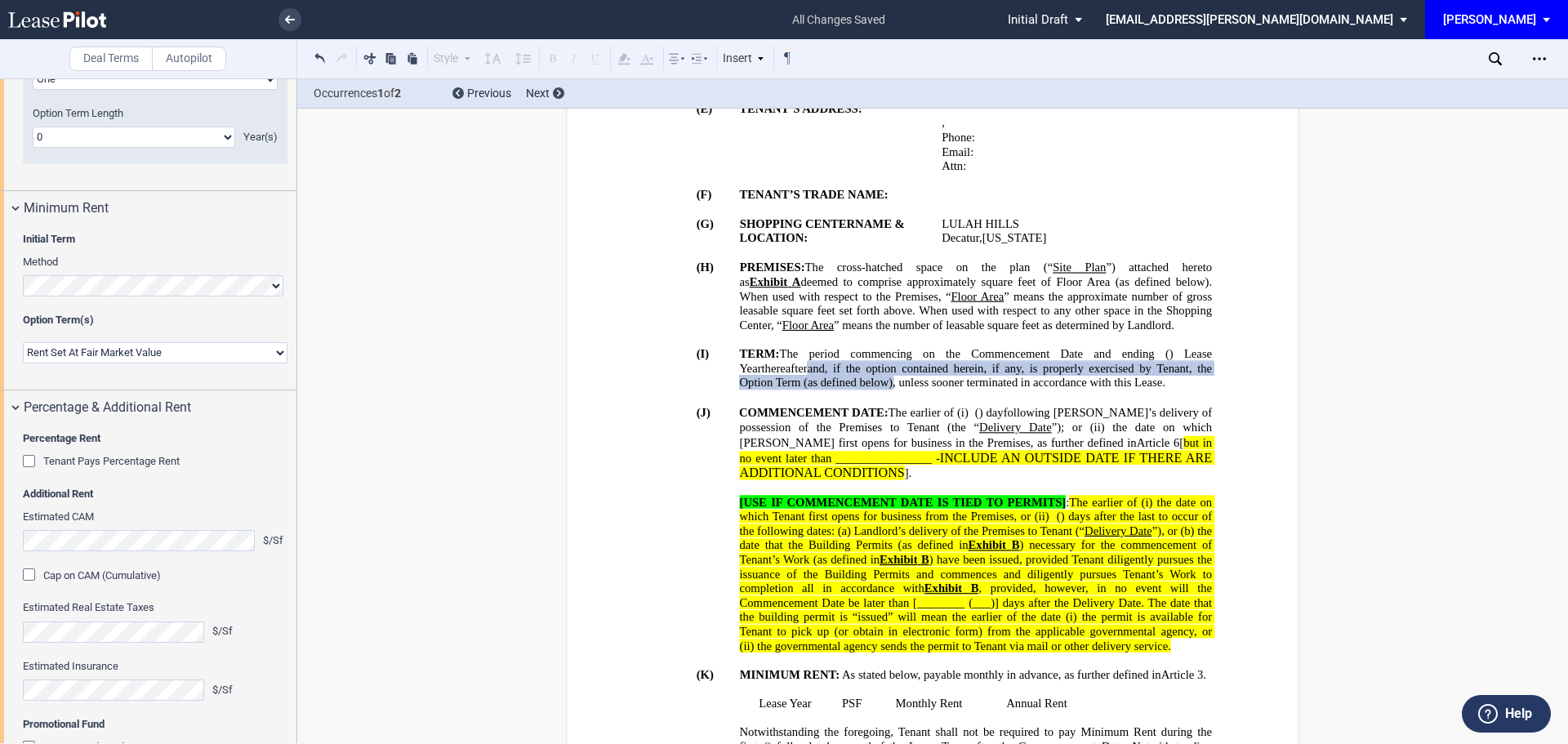
scroll to position [1826, 0]
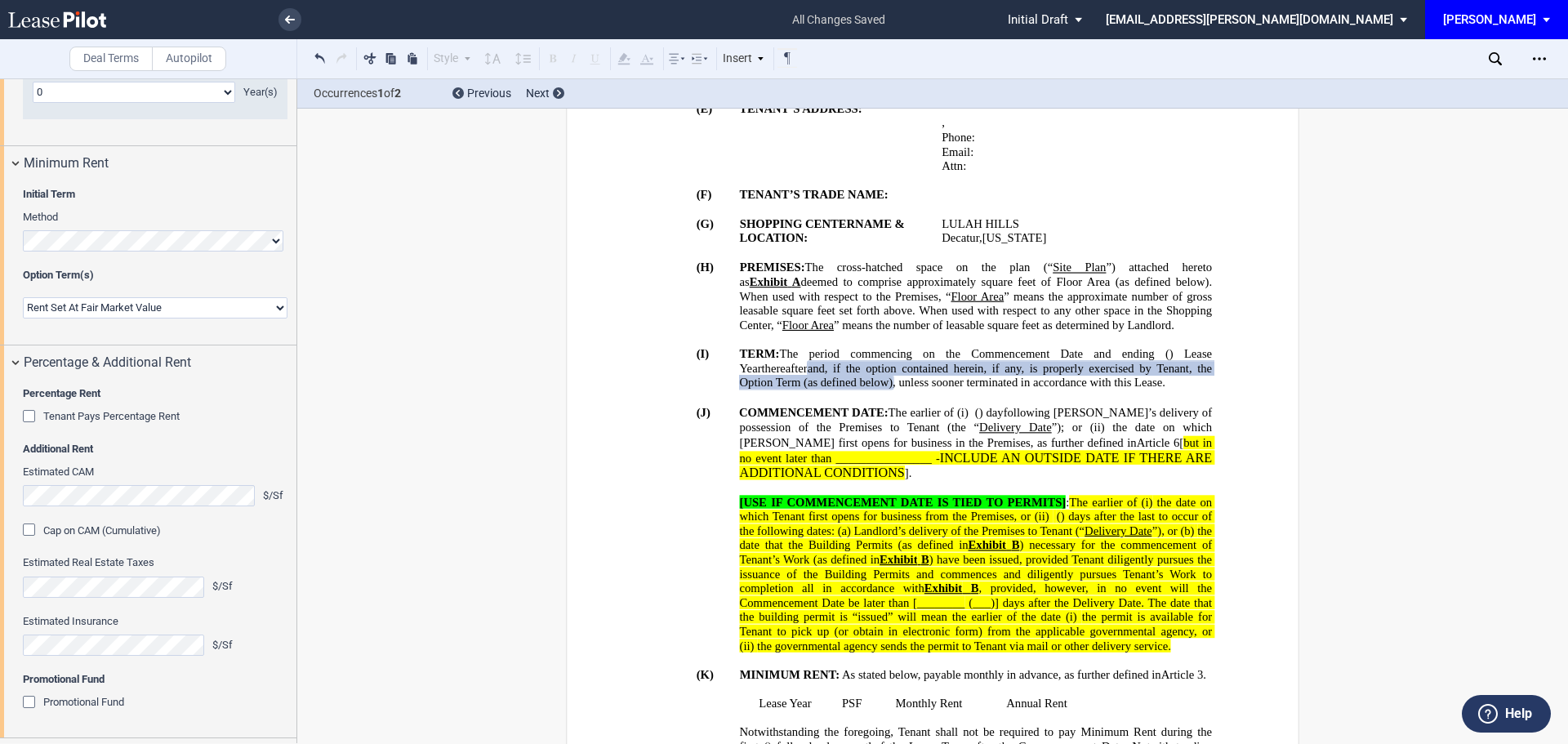
click at [29, 426] on div "Tenant Pays Percentage Rent" at bounding box center [30, 417] width 16 height 16
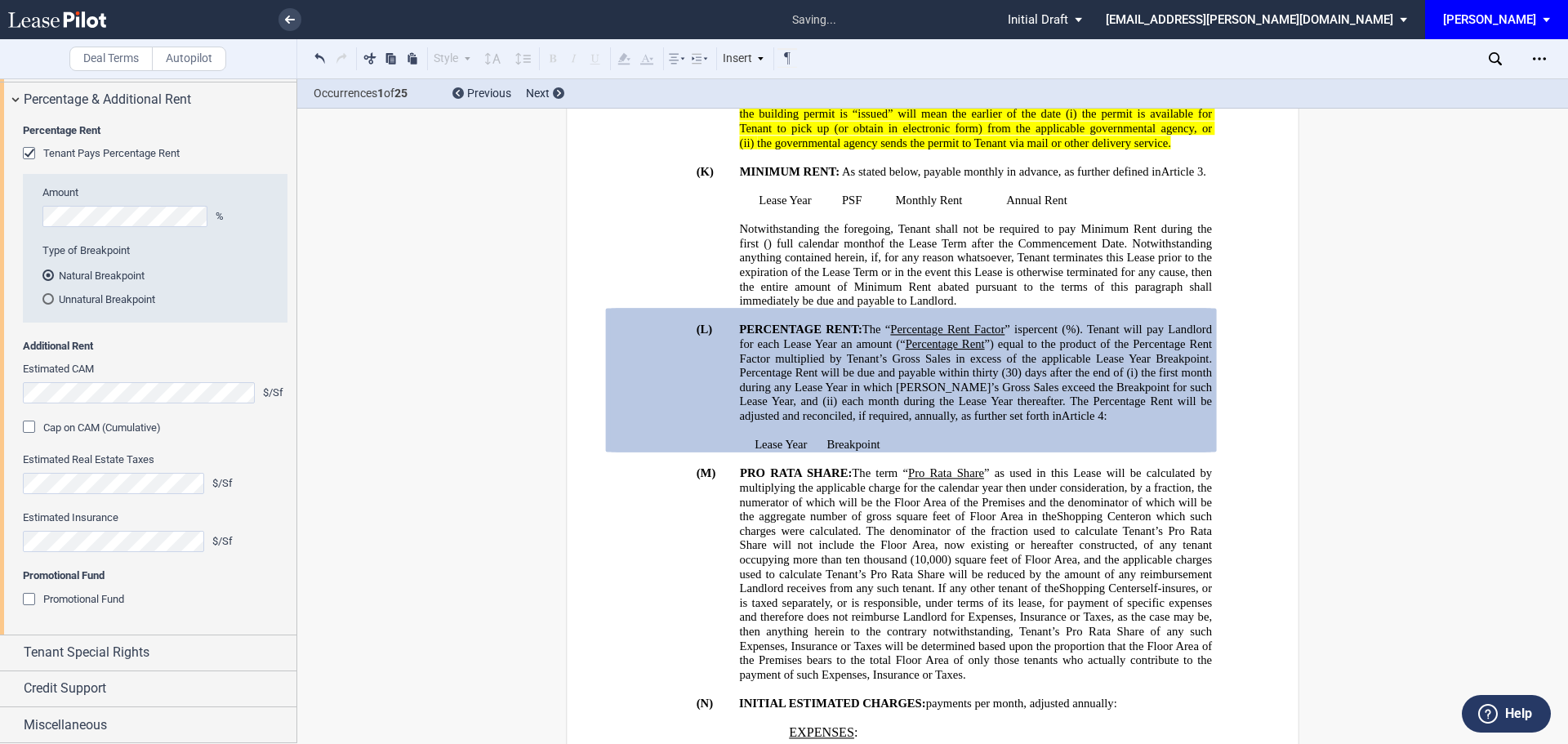
scroll to position [2180, 0]
click at [58, 654] on span "Tenant Special Rights" at bounding box center [86, 651] width 125 height 20
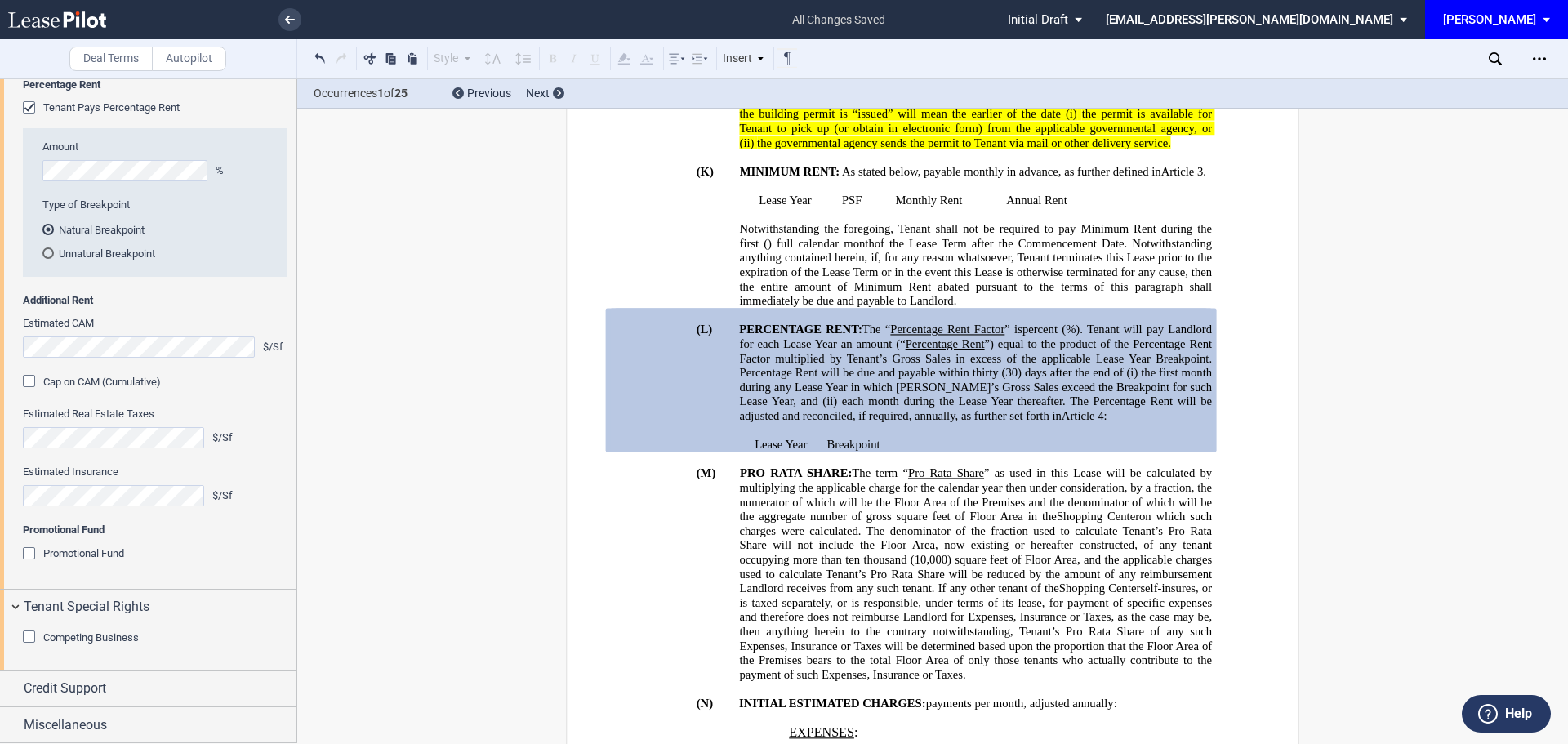
click at [27, 564] on div "Promotional Fund" at bounding box center [30, 554] width 16 height 16
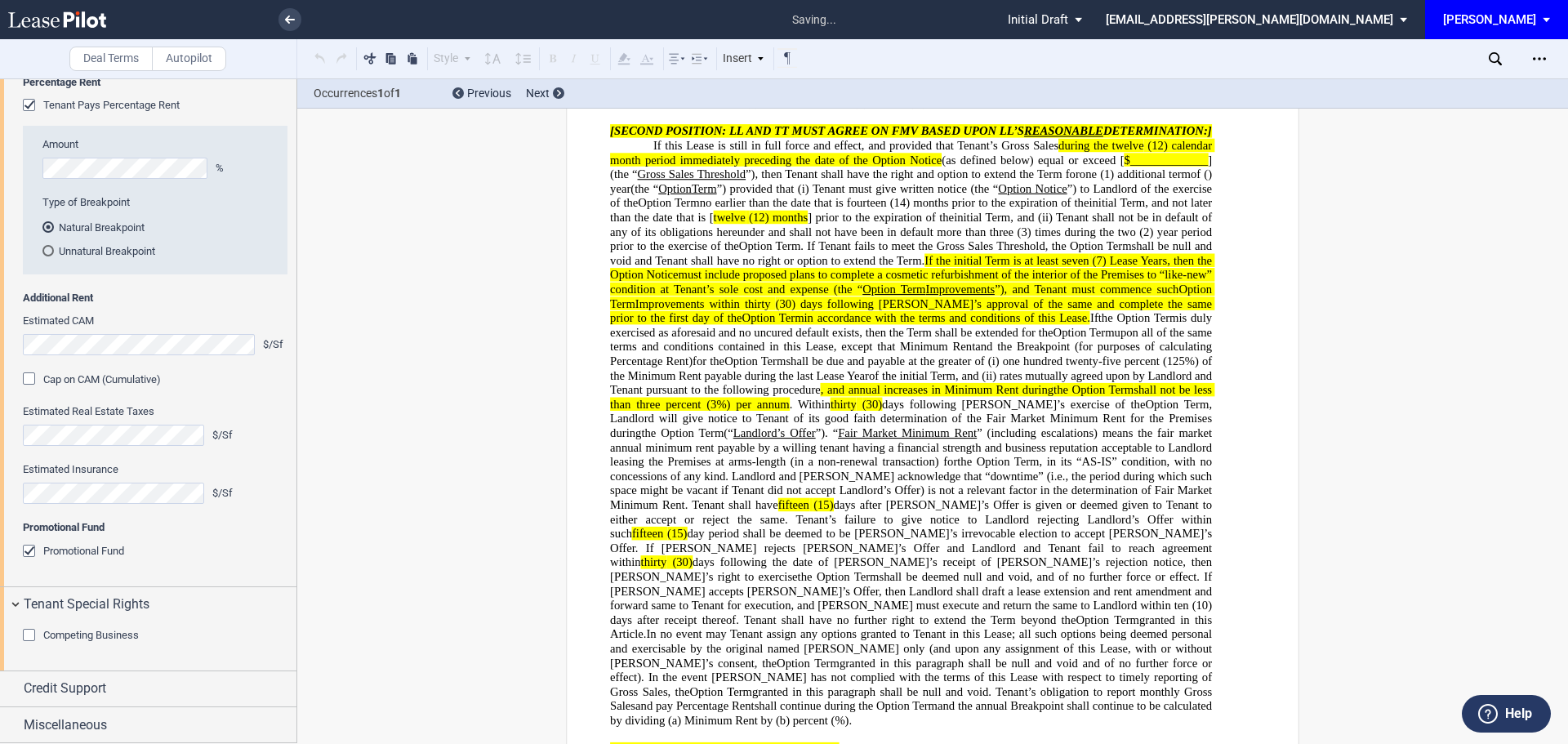
scroll to position [14002, 0]
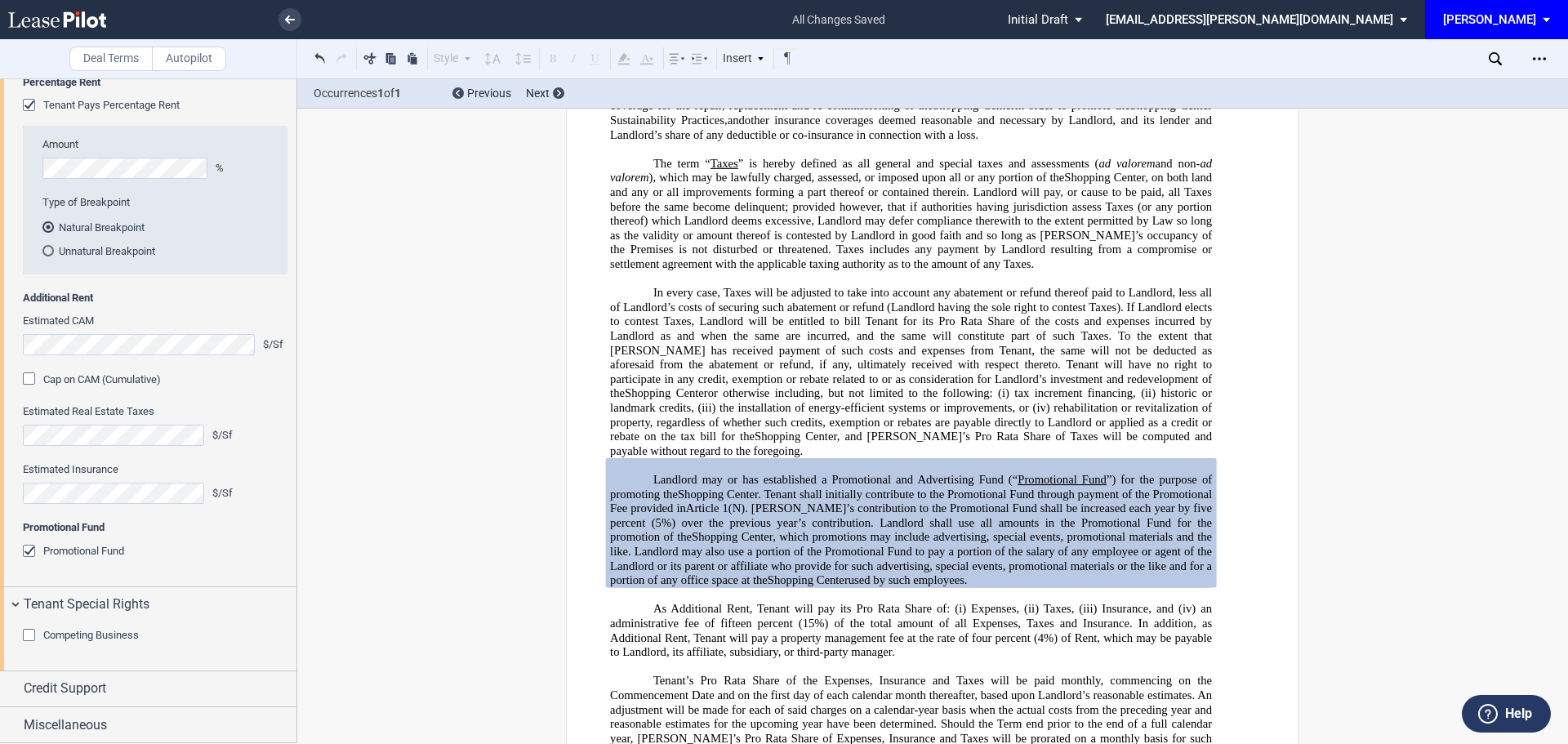
click at [29, 635] on div "Competing Business" at bounding box center [30, 636] width 16 height 16
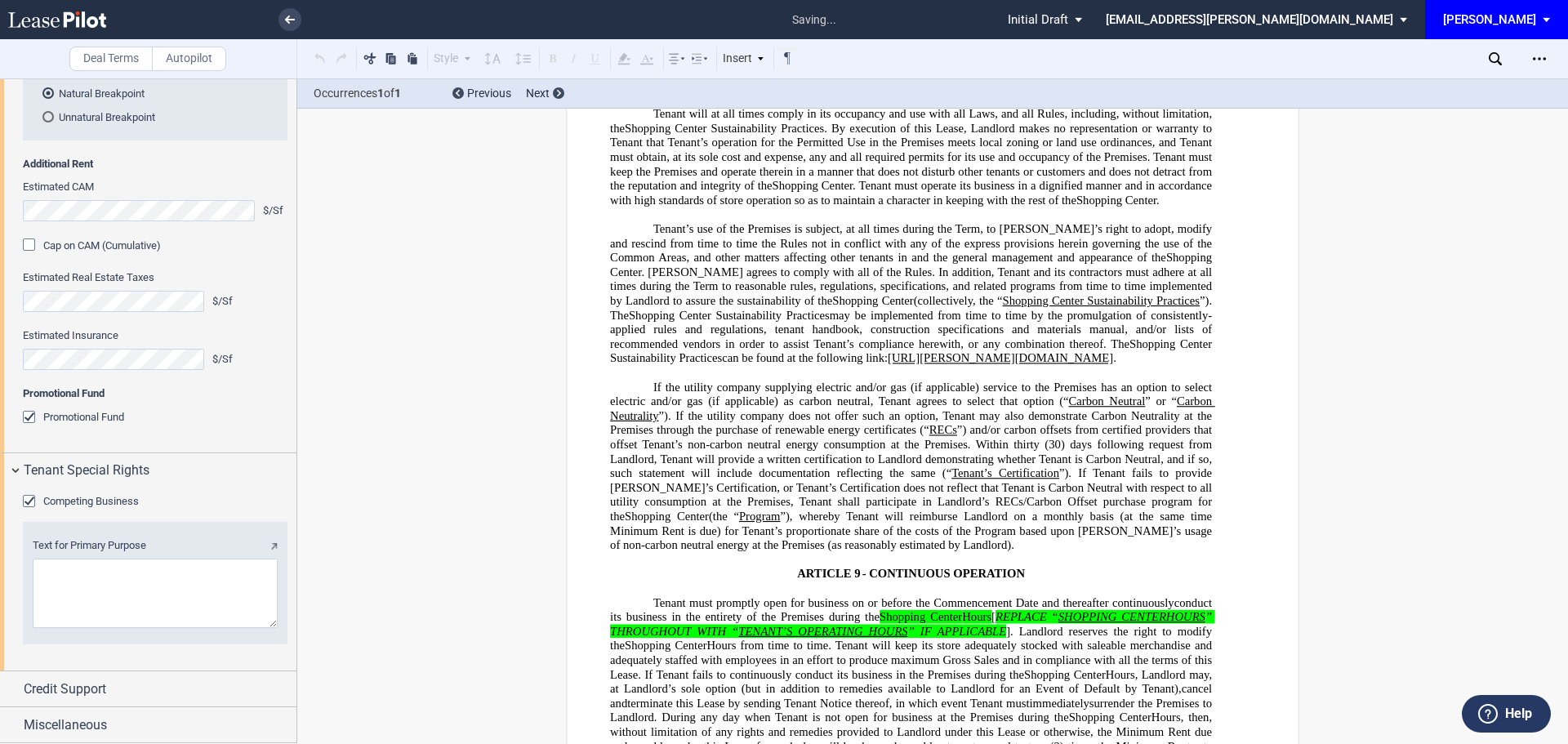
scroll to position [6956, 0]
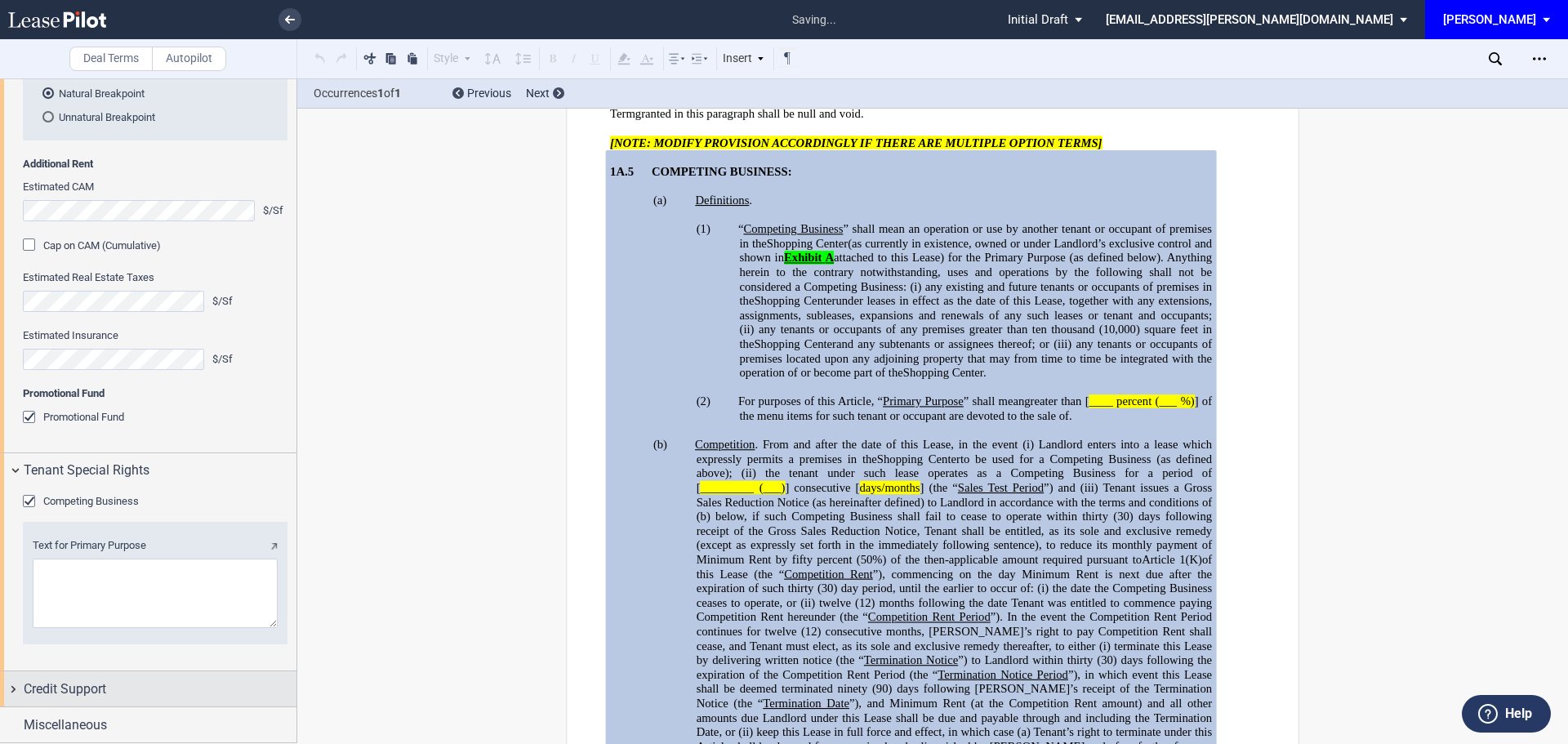
click at [90, 690] on span "Credit Support" at bounding box center [65, 689] width 82 height 20
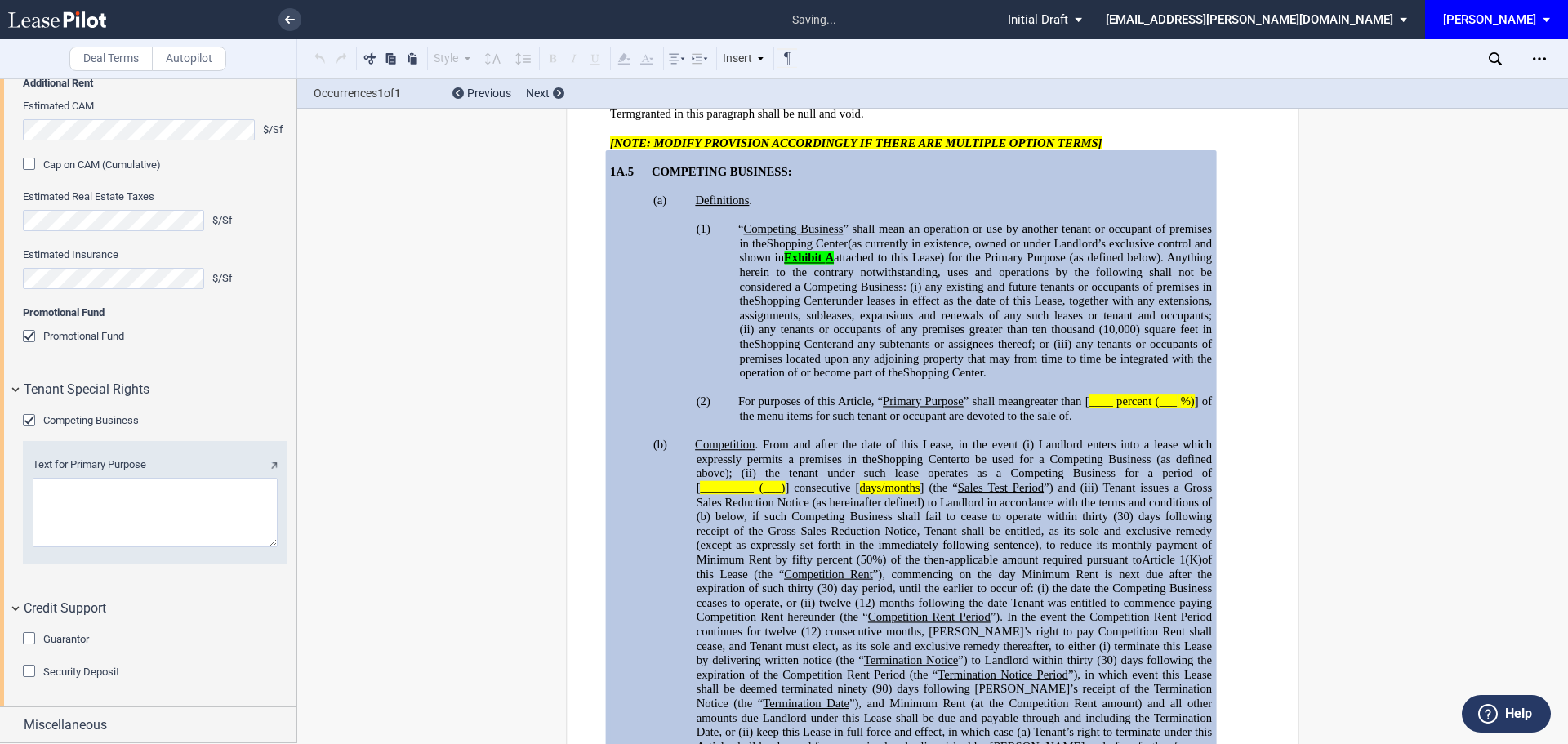
scroll to position [2443, 0]
click at [31, 637] on div "Guarantor" at bounding box center [30, 639] width 16 height 16
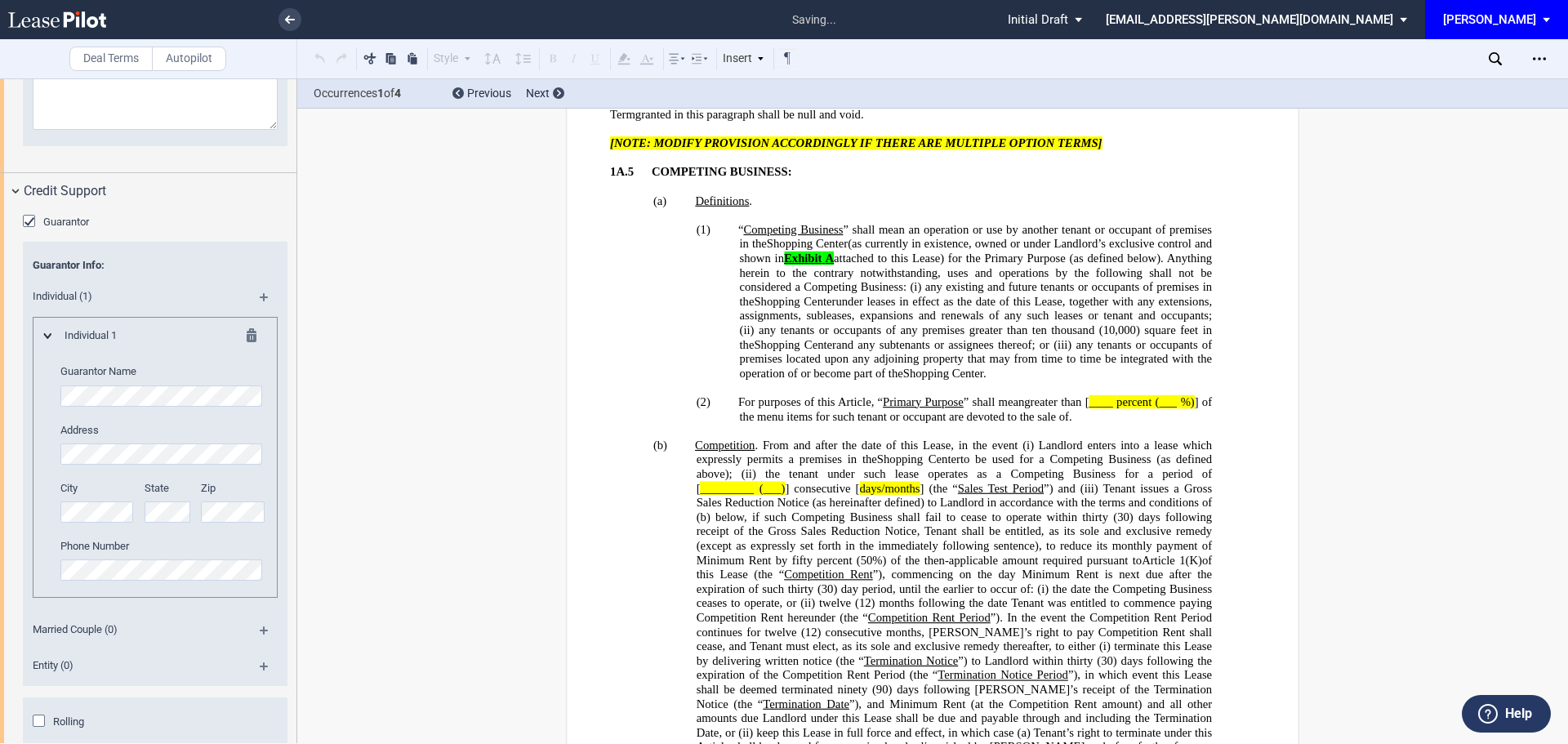
scroll to position [0, 0]
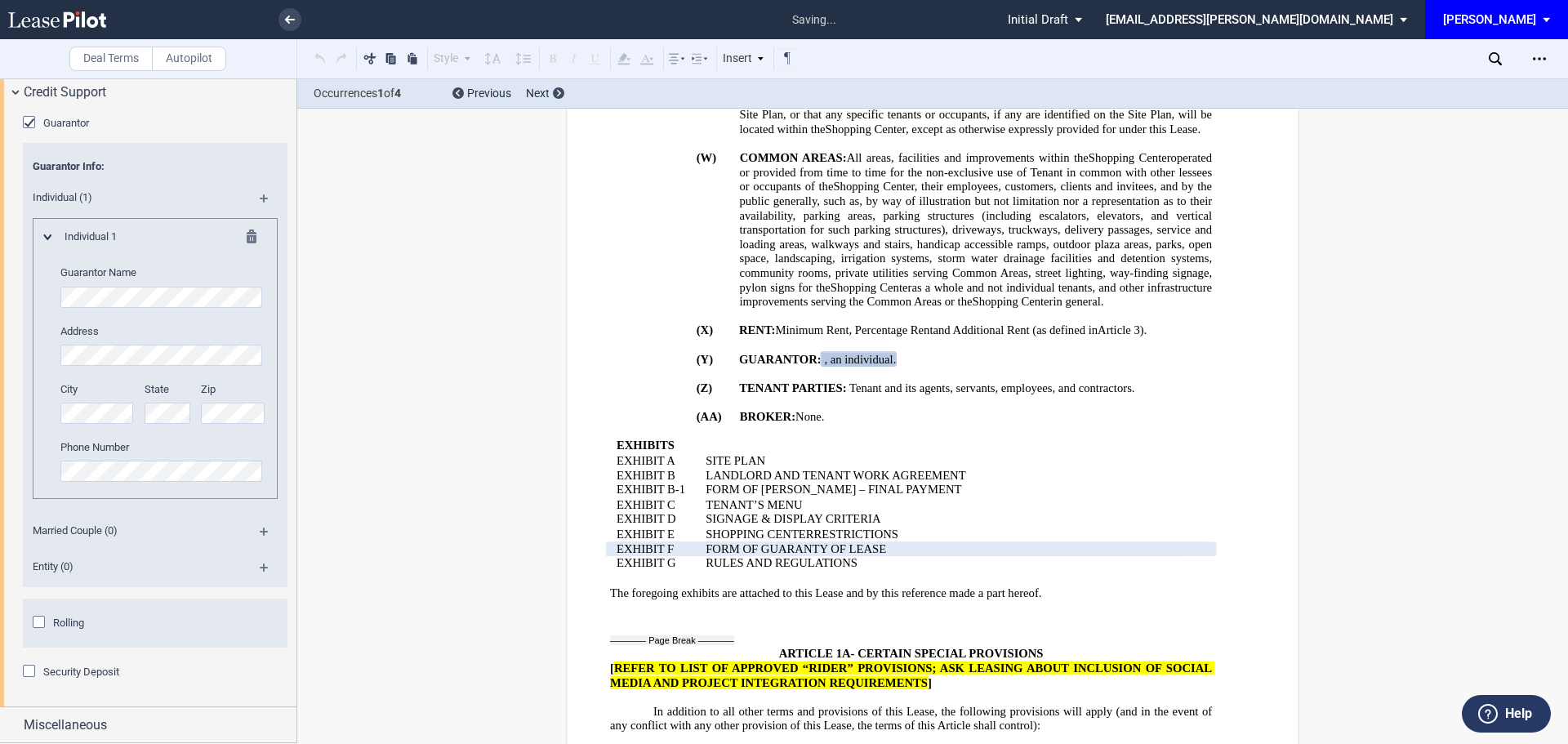
click at [28, 680] on div "Security Deposit" at bounding box center [30, 672] width 16 height 16
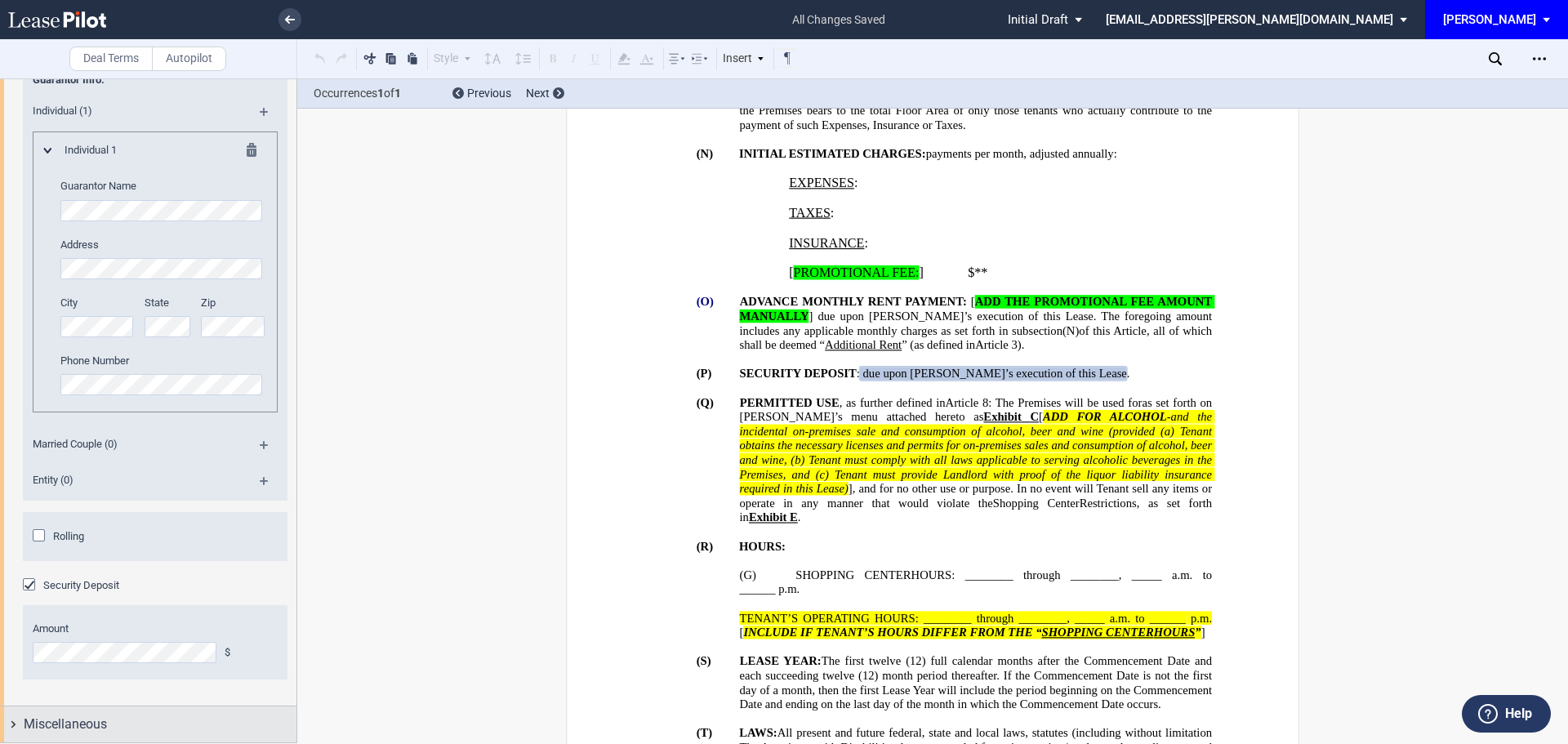
click at [100, 726] on span "Miscellaneous" at bounding box center [65, 723] width 83 height 20
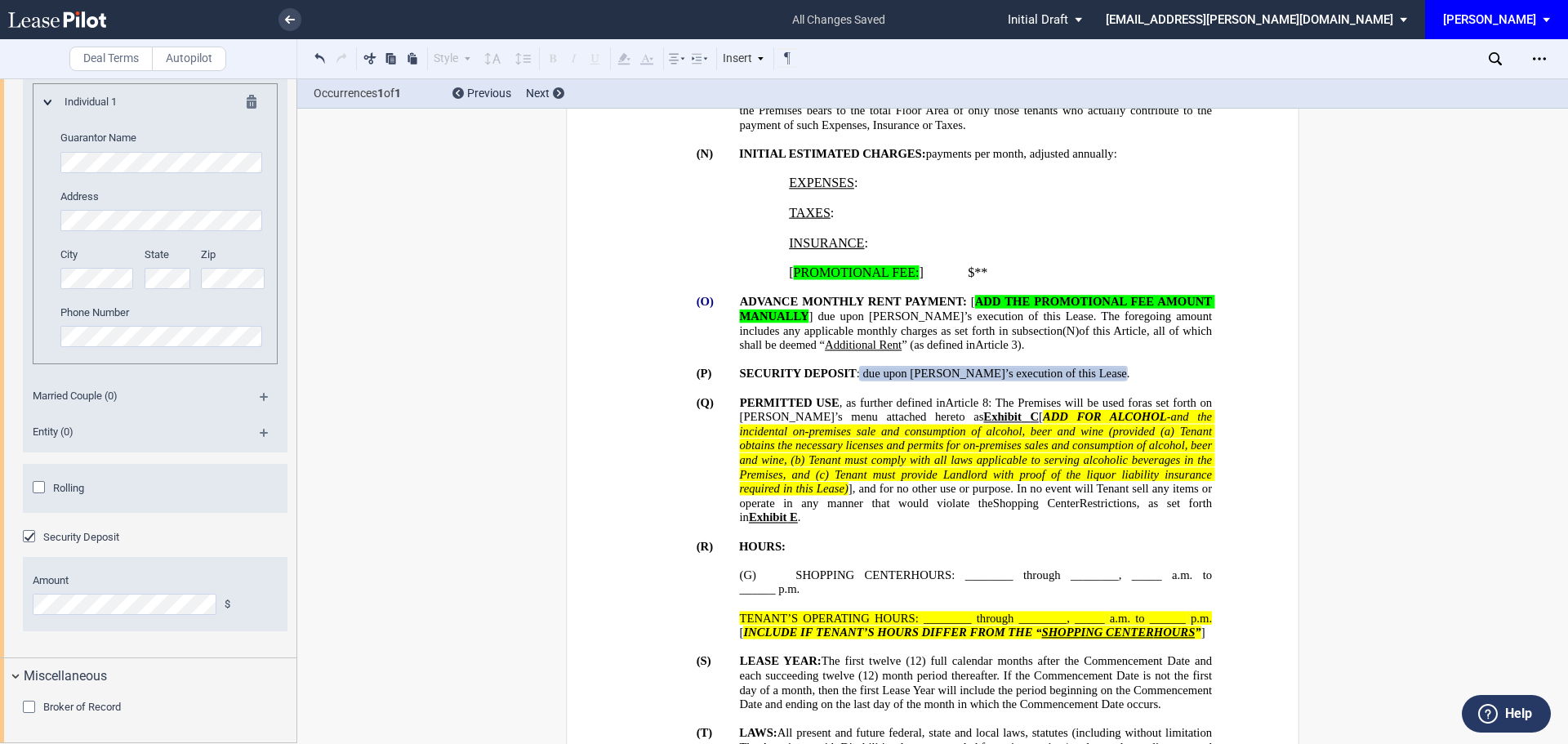
click at [32, 704] on div "Broker of Record" at bounding box center [30, 708] width 16 height 16
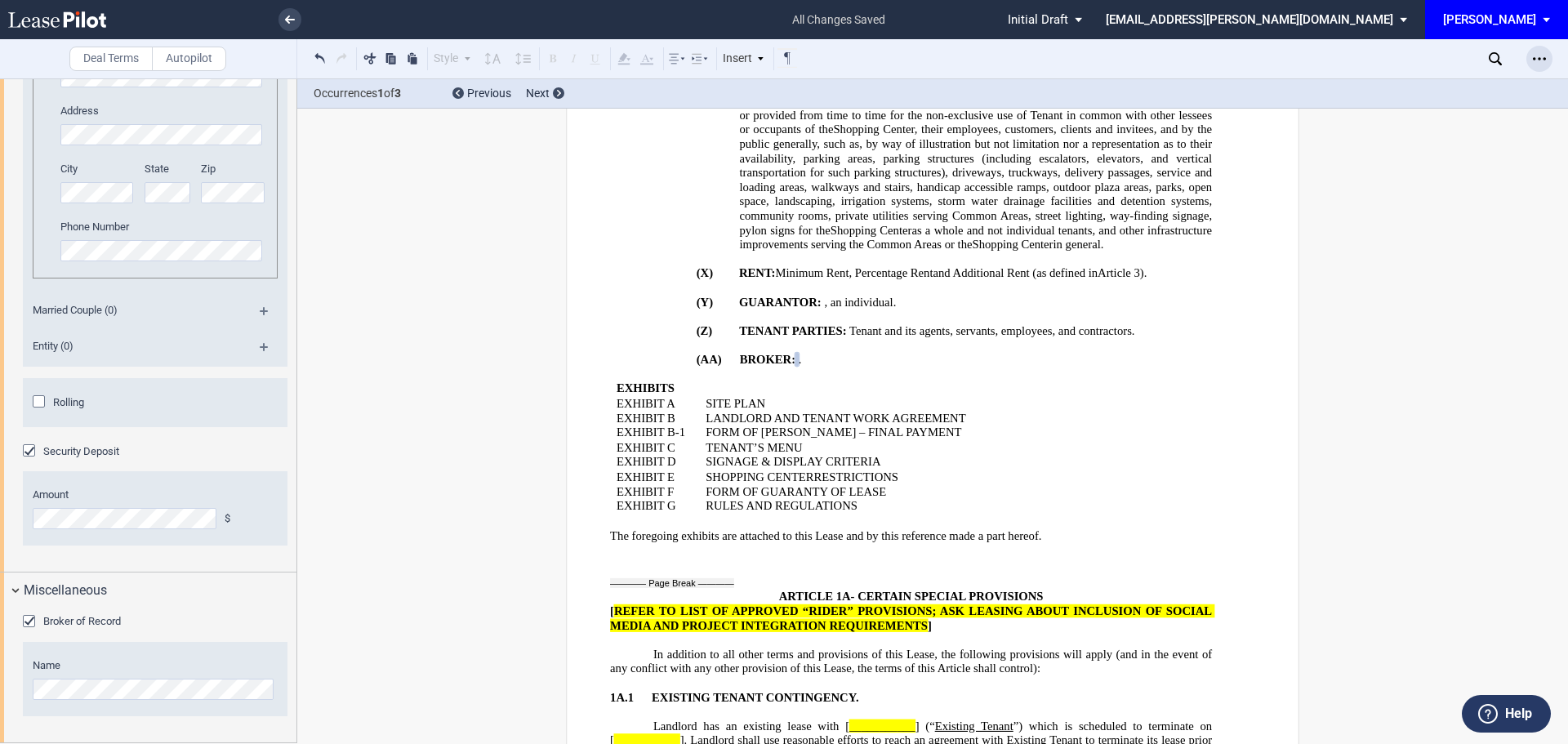
click at [1550, 58] on div "Open Lease options menu" at bounding box center [1539, 59] width 26 height 26
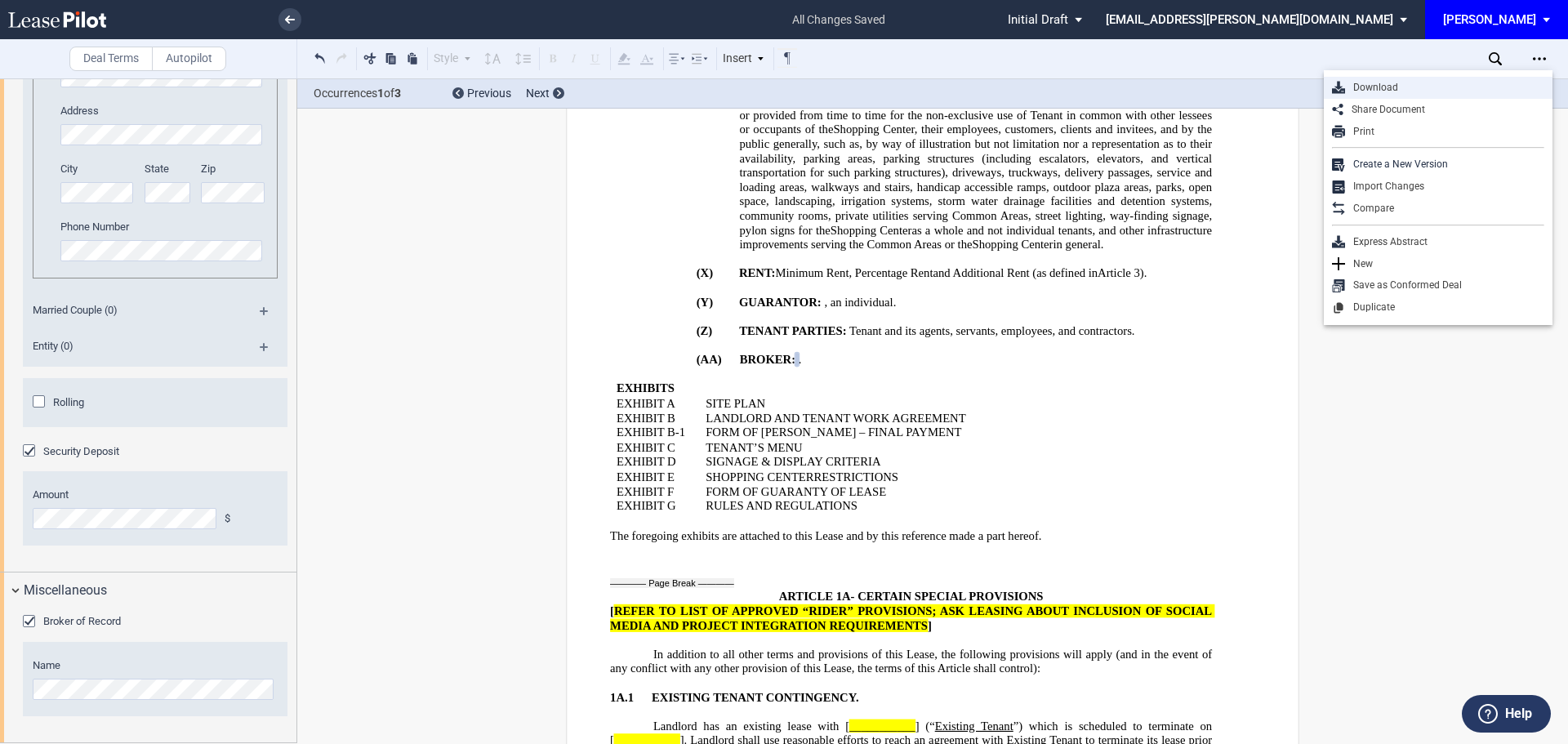
click at [1374, 86] on div "Download" at bounding box center [1444, 87] width 199 height 14
